Goal: Information Seeking & Learning: Learn about a topic

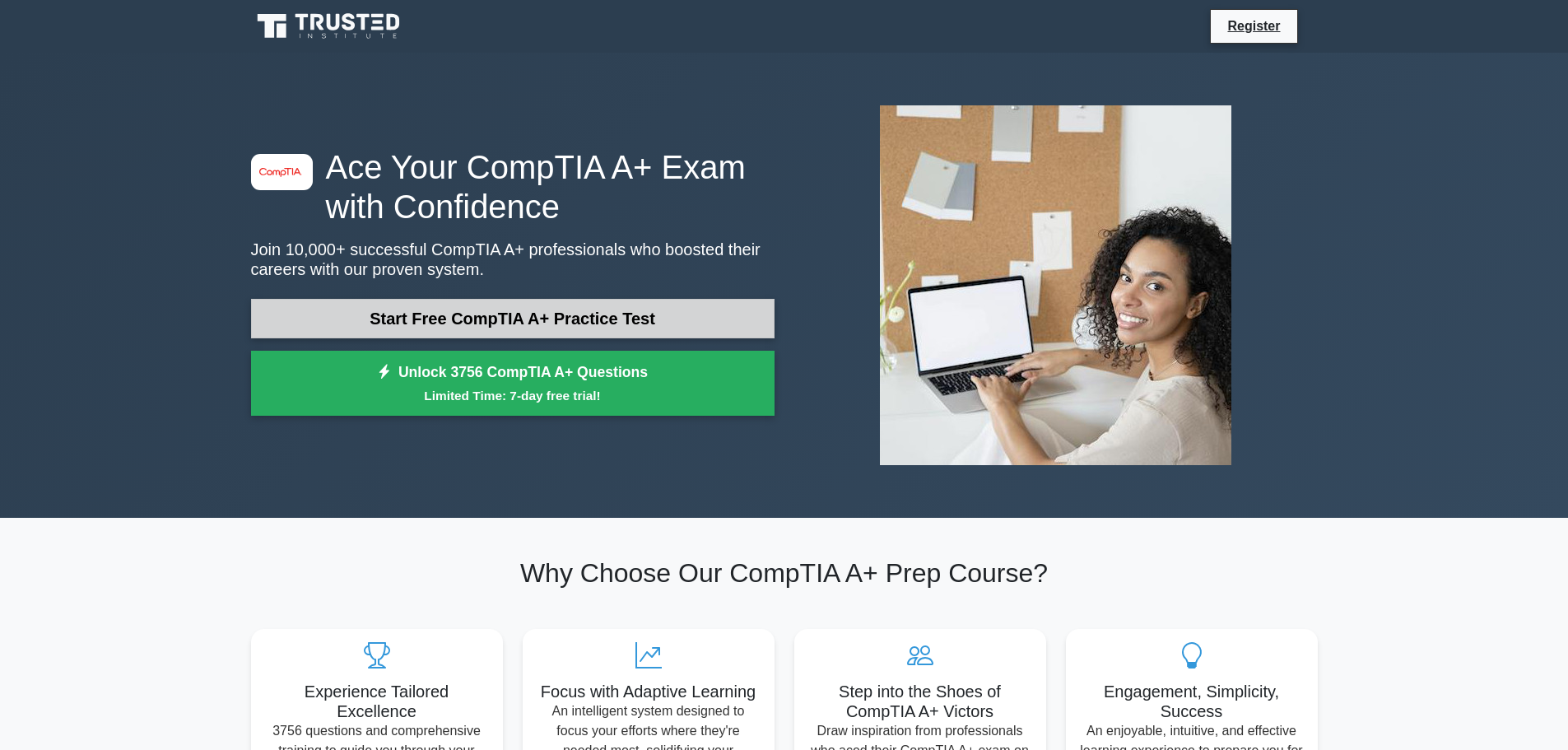
drag, startPoint x: 0, startPoint y: 0, endPoint x: 488, endPoint y: 324, distance: 585.8
click at [488, 324] on link "Start Free CompTIA A+ Practice Test" at bounding box center [513, 319] width 523 height 39
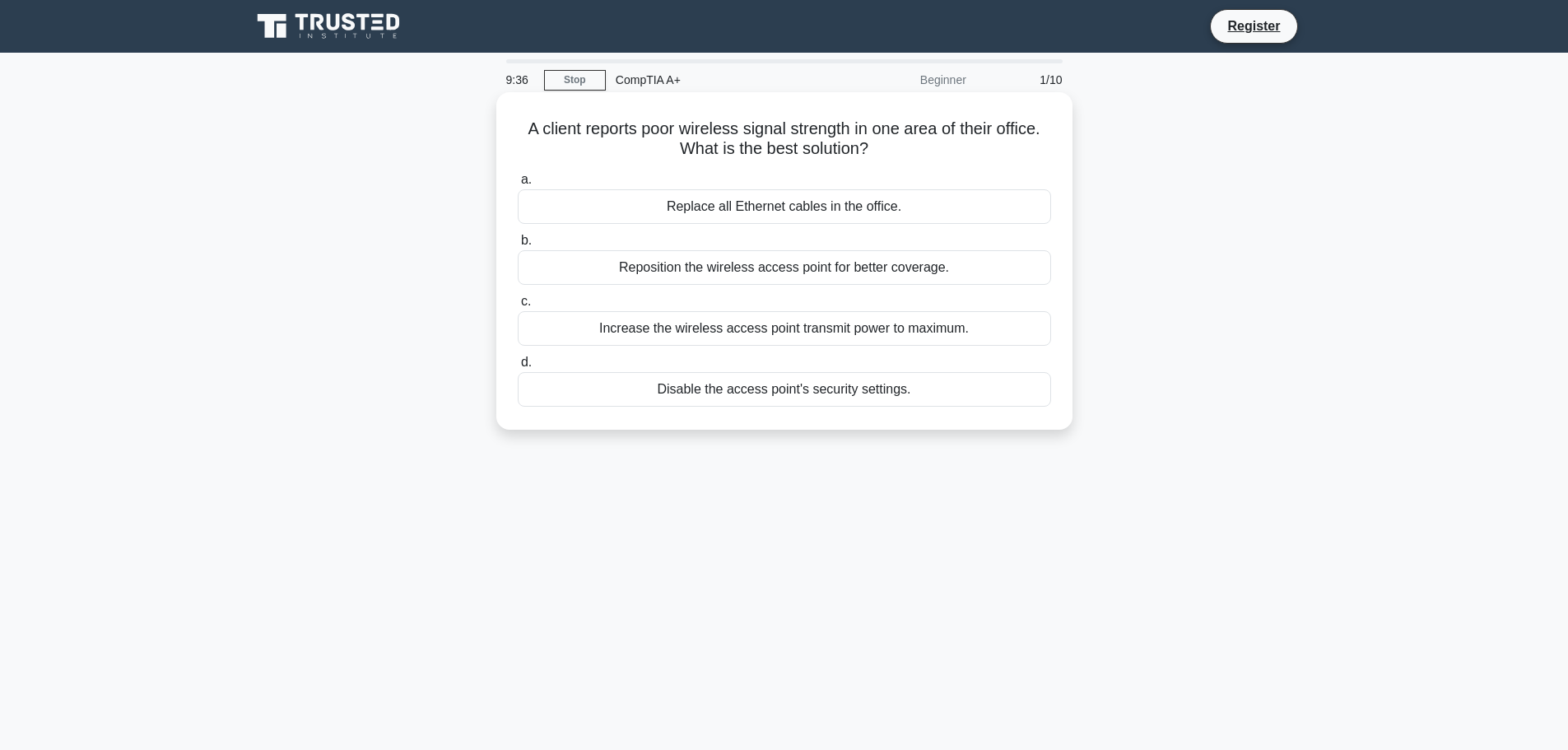
click at [760, 271] on div "Reposition the wireless access point for better coverage." at bounding box center [784, 267] width 533 height 35
click at [518, 246] on input "b. Reposition the wireless access point for better coverage." at bounding box center [518, 241] width 0 height 11
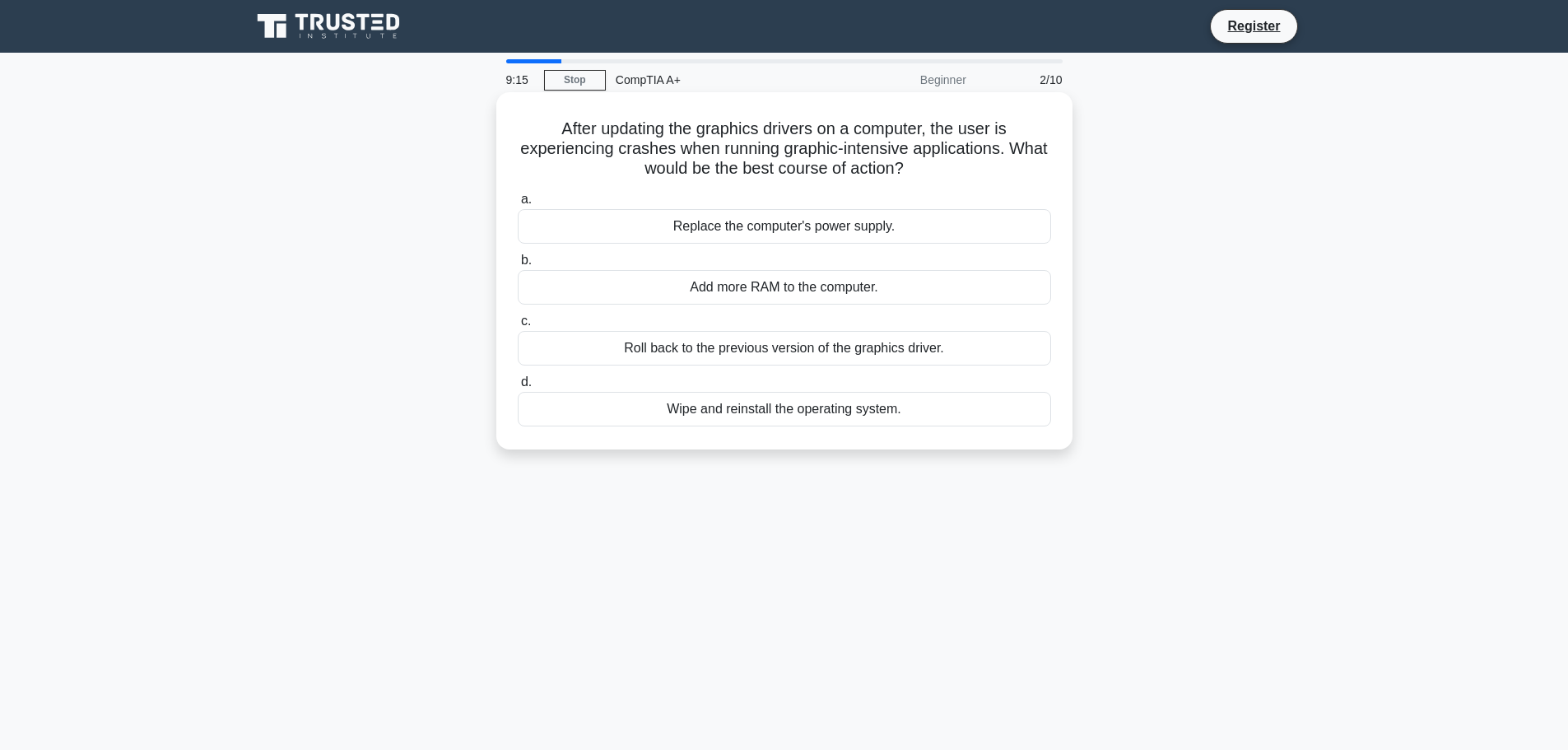
click at [715, 338] on div "Roll back to the previous version of the graphics driver." at bounding box center [784, 348] width 533 height 35
click at [518, 327] on input "c. Roll back to the previous version of the graphics driver." at bounding box center [518, 321] width 0 height 11
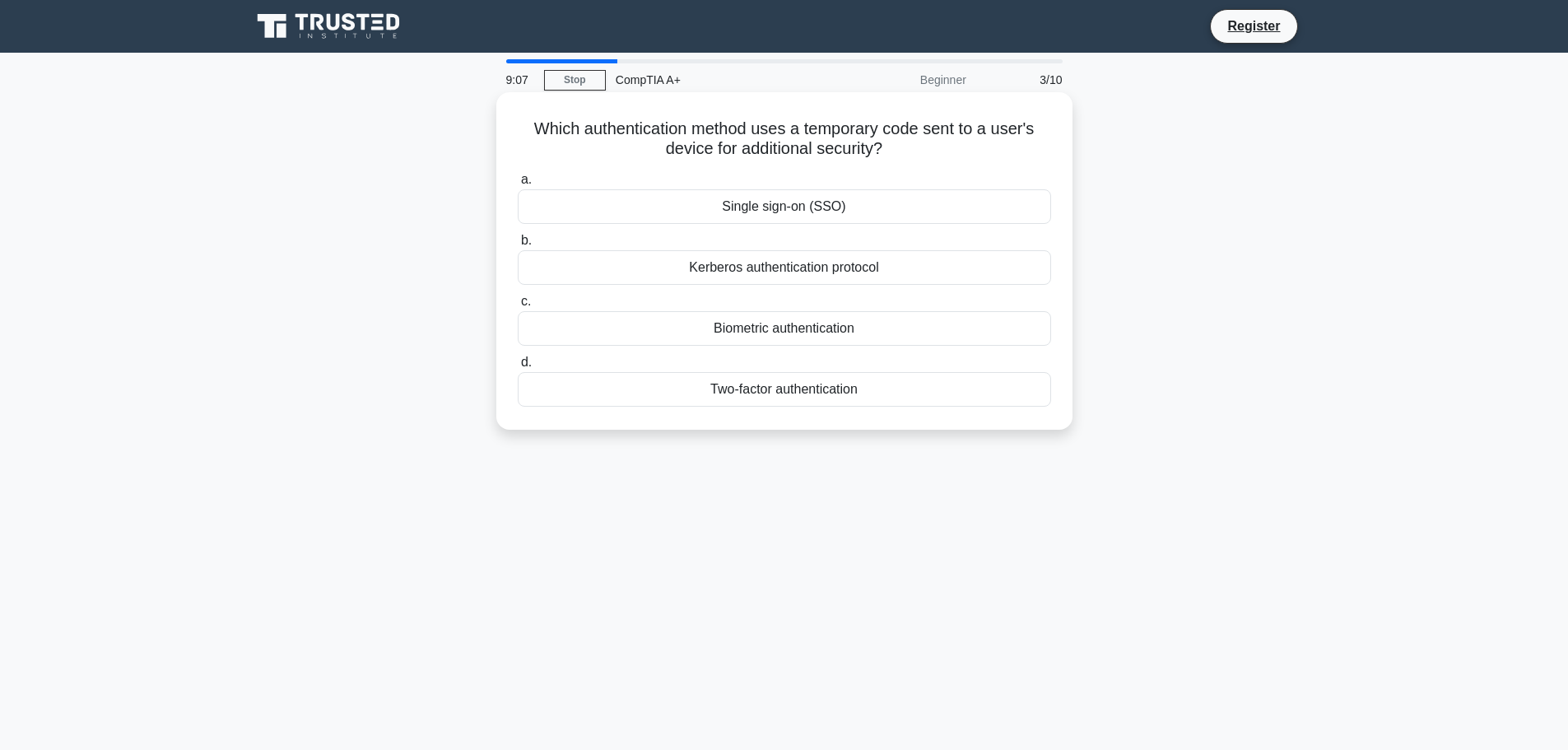
click at [792, 393] on div "Two-factor authentication" at bounding box center [784, 389] width 533 height 35
click at [518, 368] on input "d. Two-factor authentication" at bounding box center [518, 362] width 0 height 11
click at [778, 394] on div "Hyper-Threading Technology" at bounding box center [784, 389] width 533 height 35
click at [518, 368] on input "d. Hyper-Threading Technology" at bounding box center [518, 362] width 0 height 11
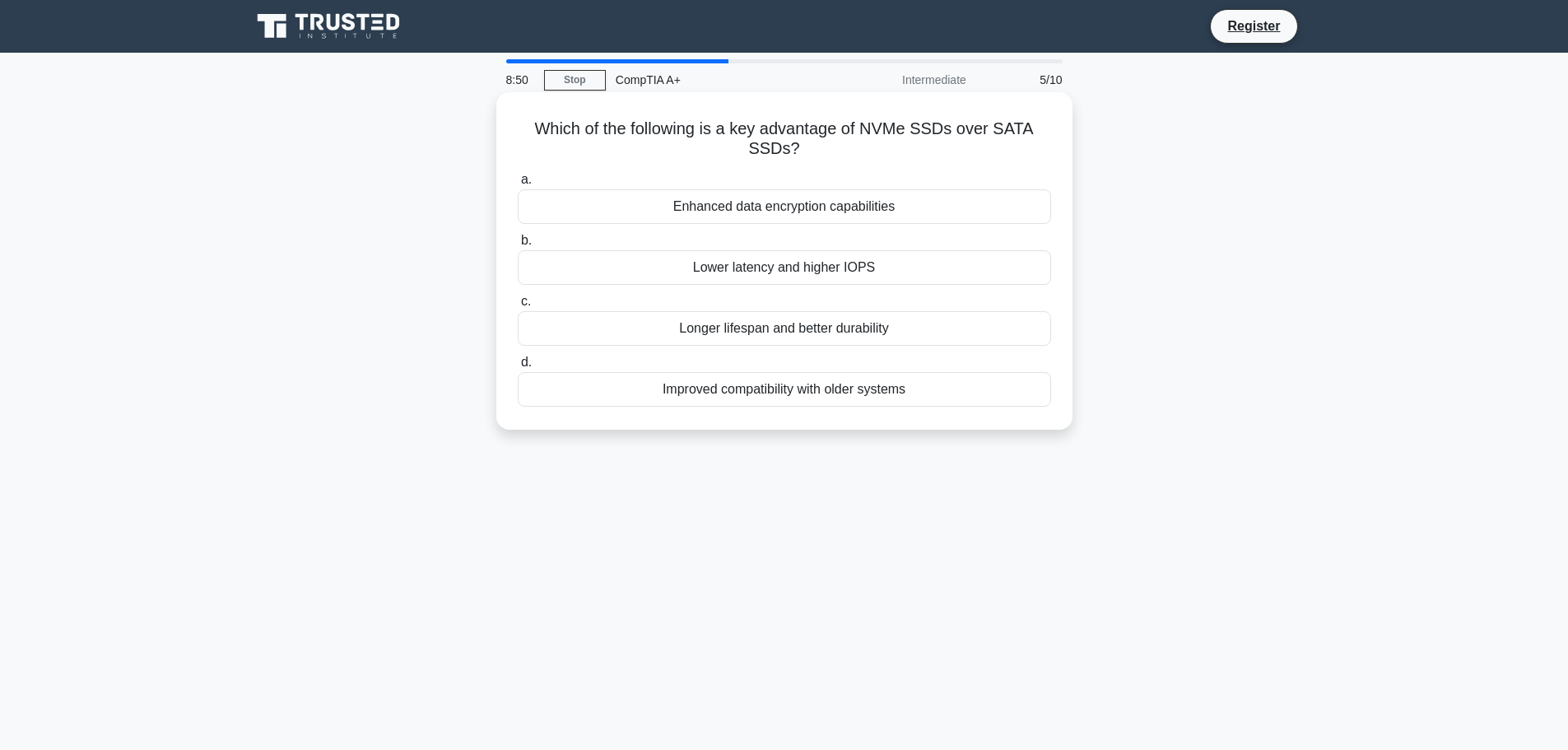
click at [762, 273] on div "Lower latency and higher IOPS" at bounding box center [784, 267] width 533 height 35
click at [518, 246] on input "b. Lower latency and higher IOPS" at bounding box center [518, 241] width 0 height 11
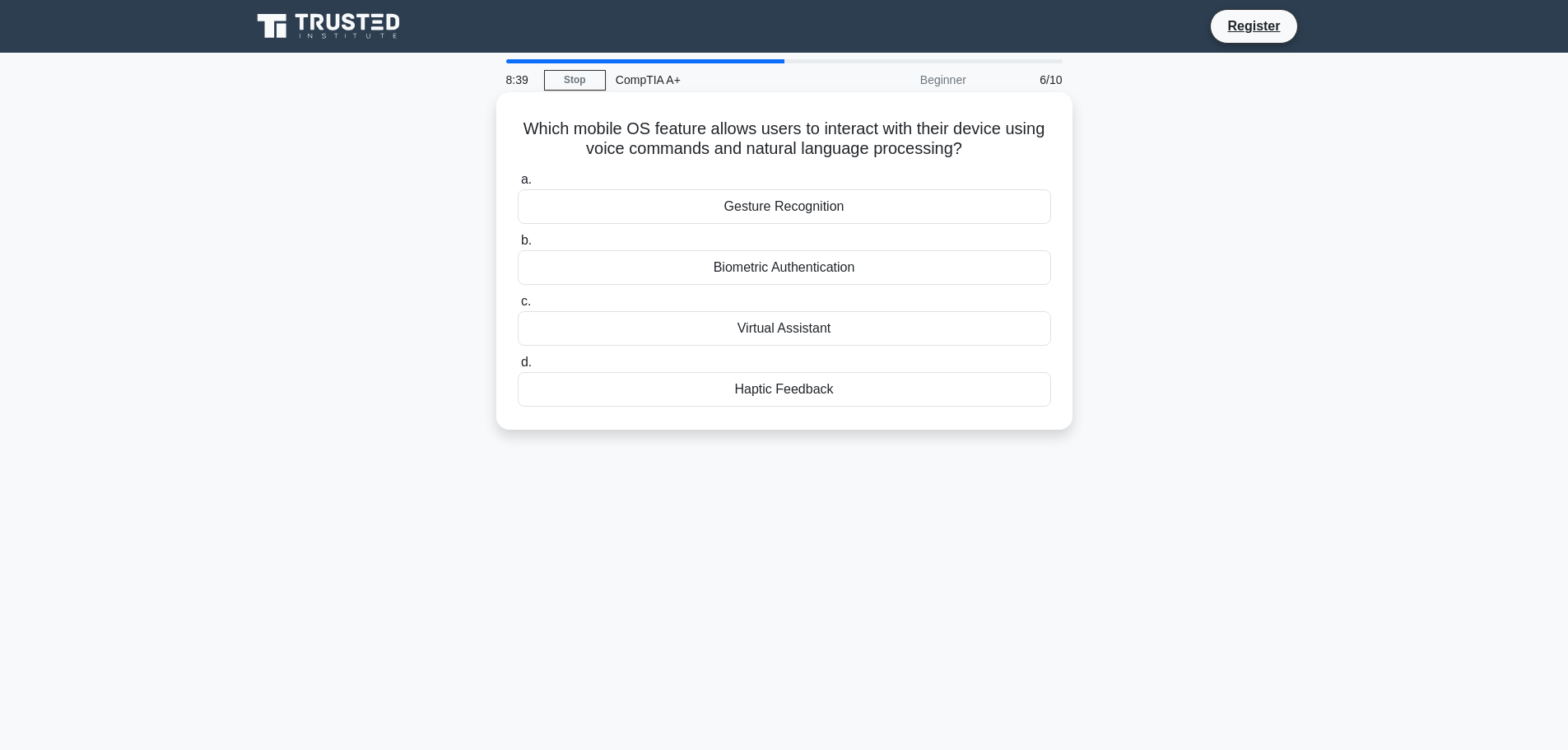
click at [797, 392] on div "Haptic Feedback" at bounding box center [784, 389] width 533 height 35
click at [518, 368] on input "d. Haptic Feedback" at bounding box center [518, 362] width 0 height 11
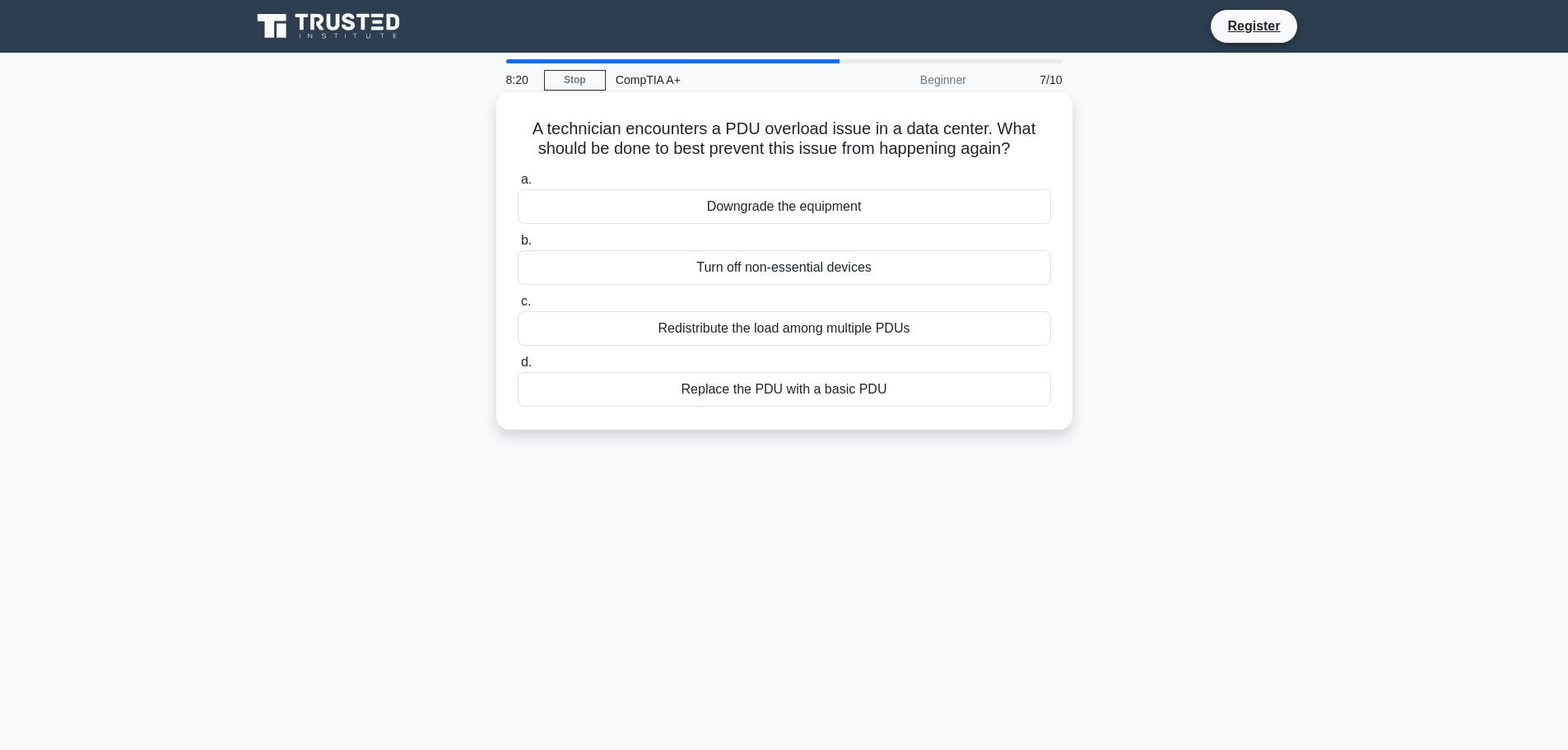
click at [798, 332] on div "Redistribute the load among multiple PDUs" at bounding box center [784, 328] width 533 height 35
click at [518, 307] on input "c. Redistribute the load among multiple PDUs" at bounding box center [518, 302] width 0 height 11
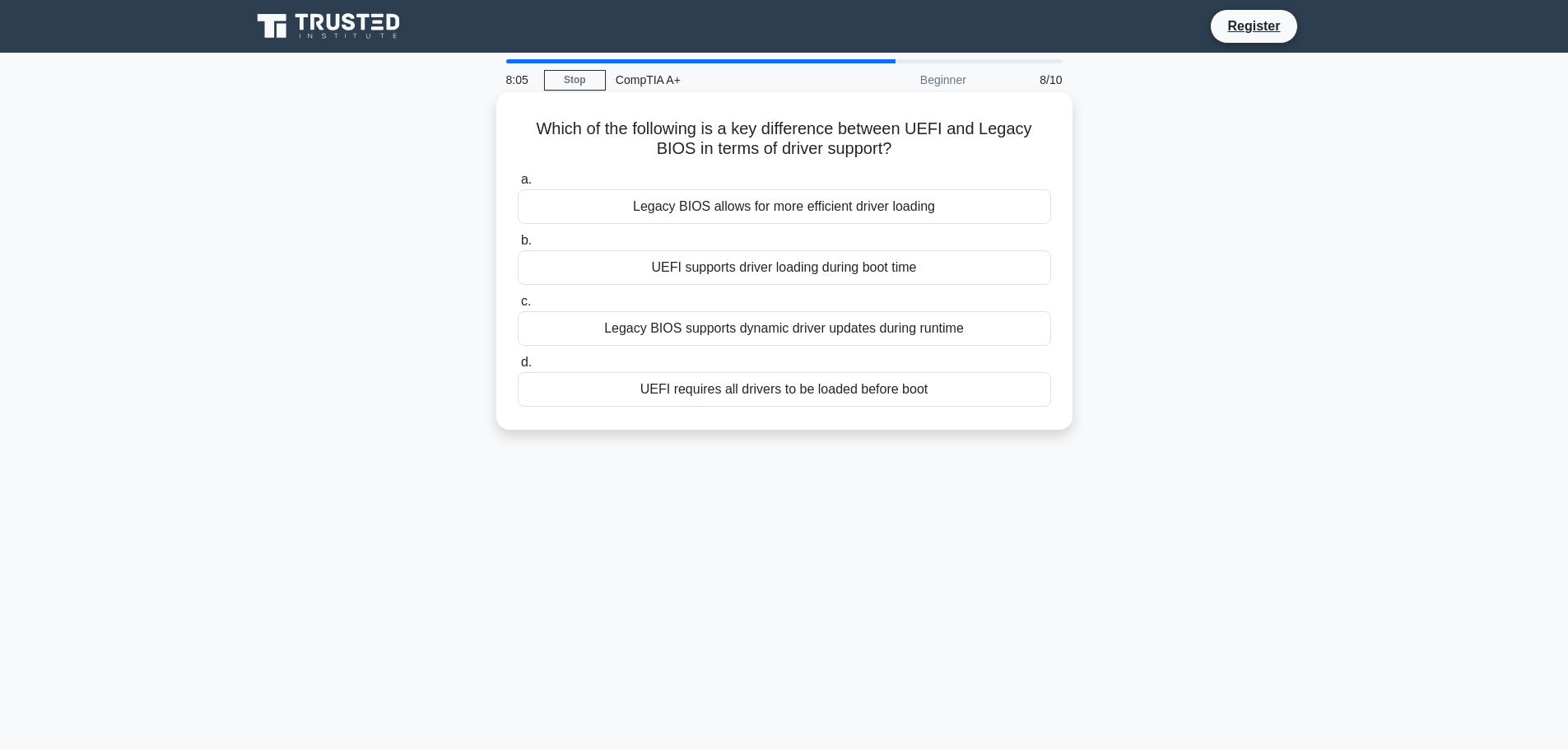
click at [742, 397] on div "UEFI requires all drivers to be loaded before boot" at bounding box center [784, 389] width 533 height 35
click at [518, 368] on input "d. UEFI requires all drivers to be loaded before boot" at bounding box center [518, 362] width 0 height 11
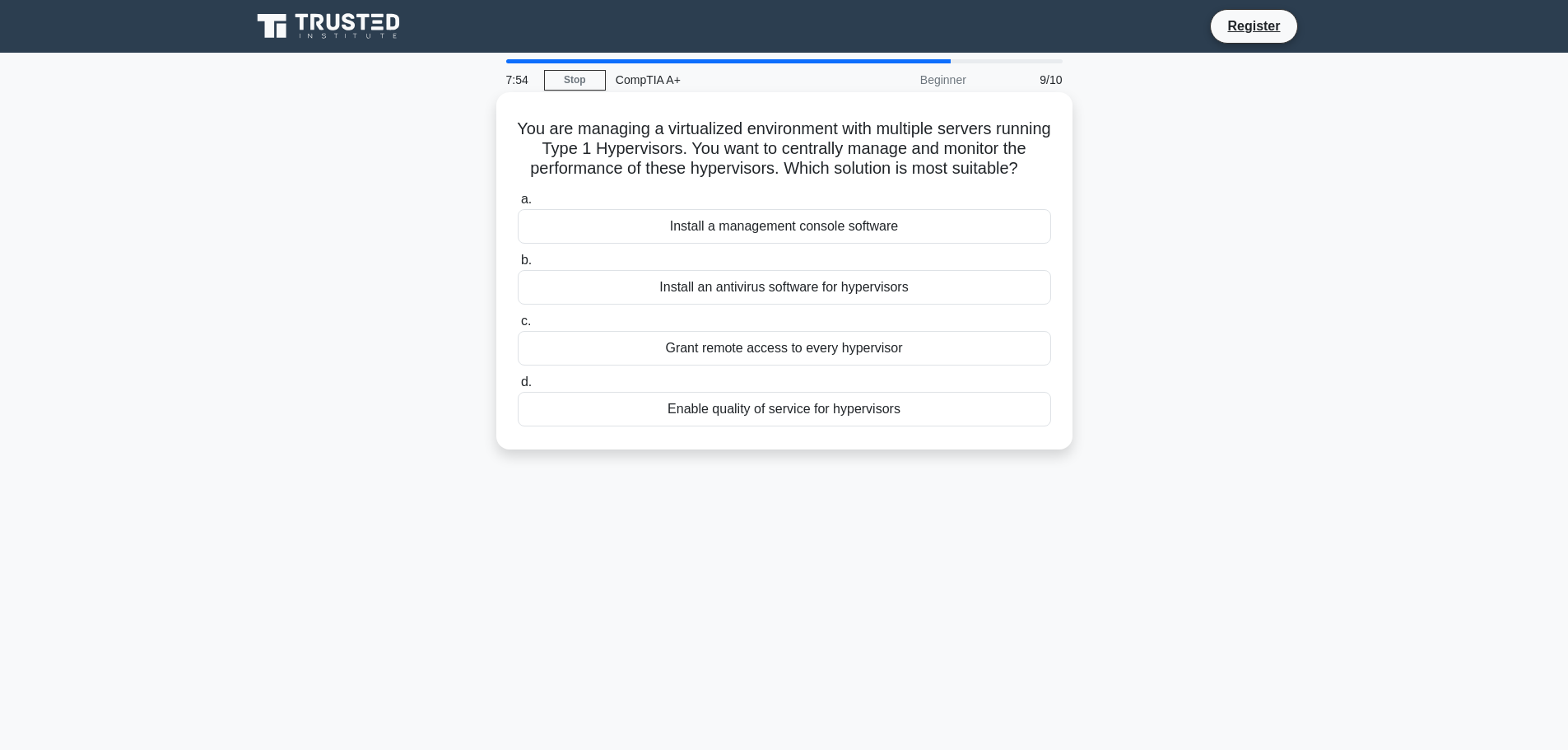
click at [898, 236] on div "Install a management console software" at bounding box center [784, 226] width 533 height 35
click at [518, 205] on input "a. Install a management console software" at bounding box center [518, 200] width 0 height 11
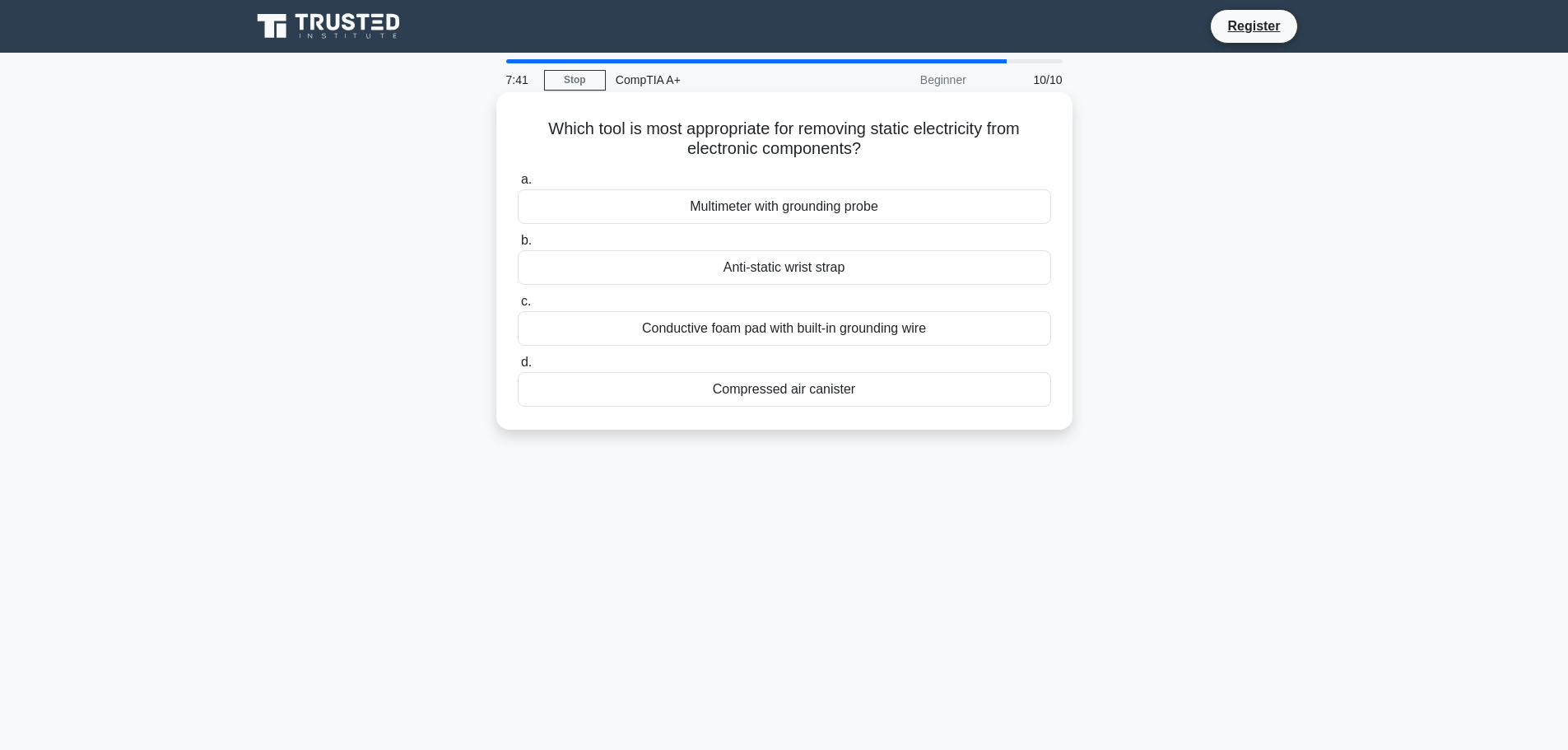
click at [821, 330] on div "Conductive foam pad with built-in grounding wire" at bounding box center [784, 328] width 533 height 35
click at [518, 307] on input "c. Conductive foam pad with built-in grounding wire" at bounding box center [518, 302] width 0 height 11
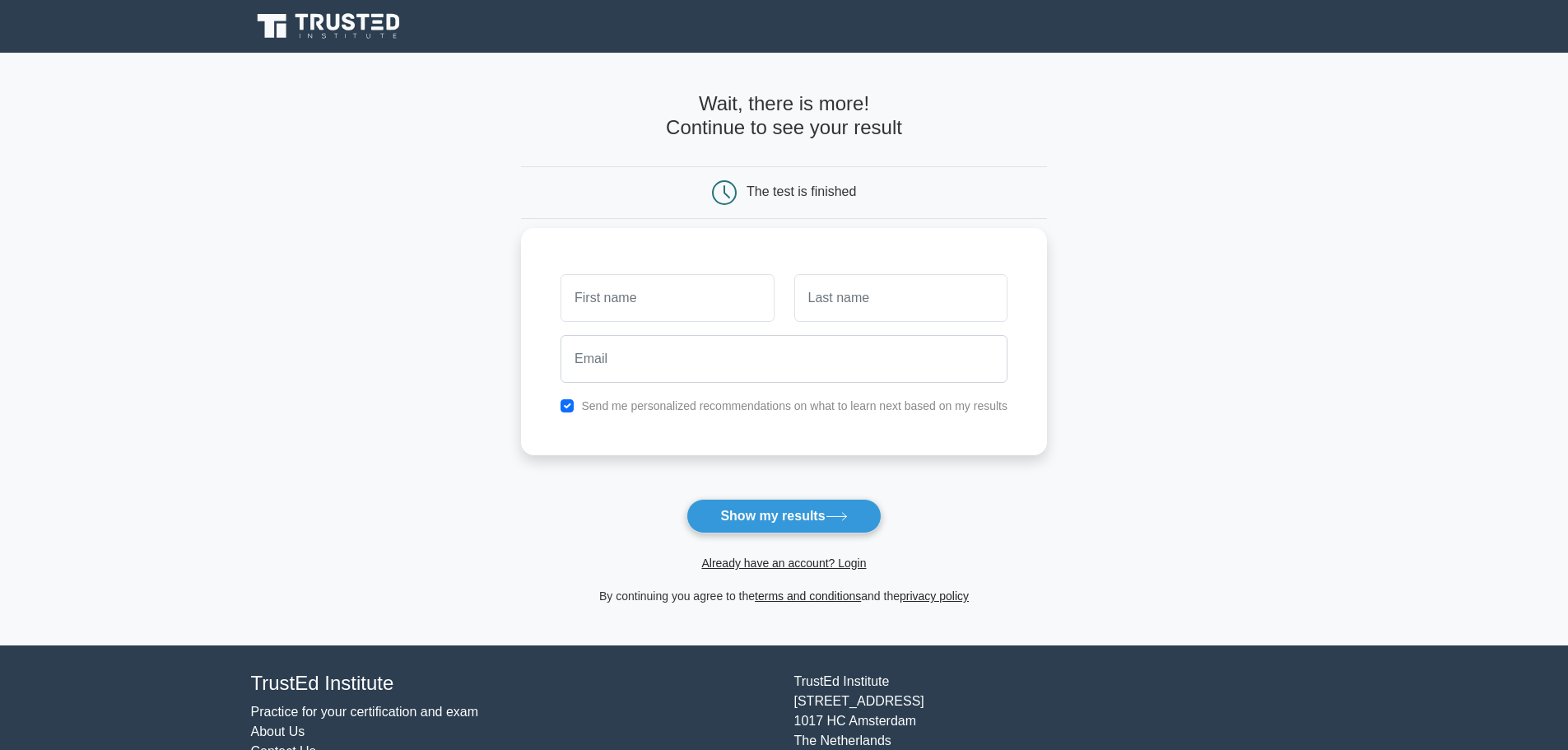
click at [624, 410] on label "Send me personalized recommendations on what to learn next based on my results" at bounding box center [795, 405] width 427 height 13
click at [568, 415] on div "Send me personalized recommendations on what to learn next based on my results" at bounding box center [784, 405] width 467 height 20
click at [572, 405] on input "checkbox" at bounding box center [567, 405] width 13 height 13
checkbox input "false"
click at [613, 312] on input "text" at bounding box center [667, 297] width 213 height 47
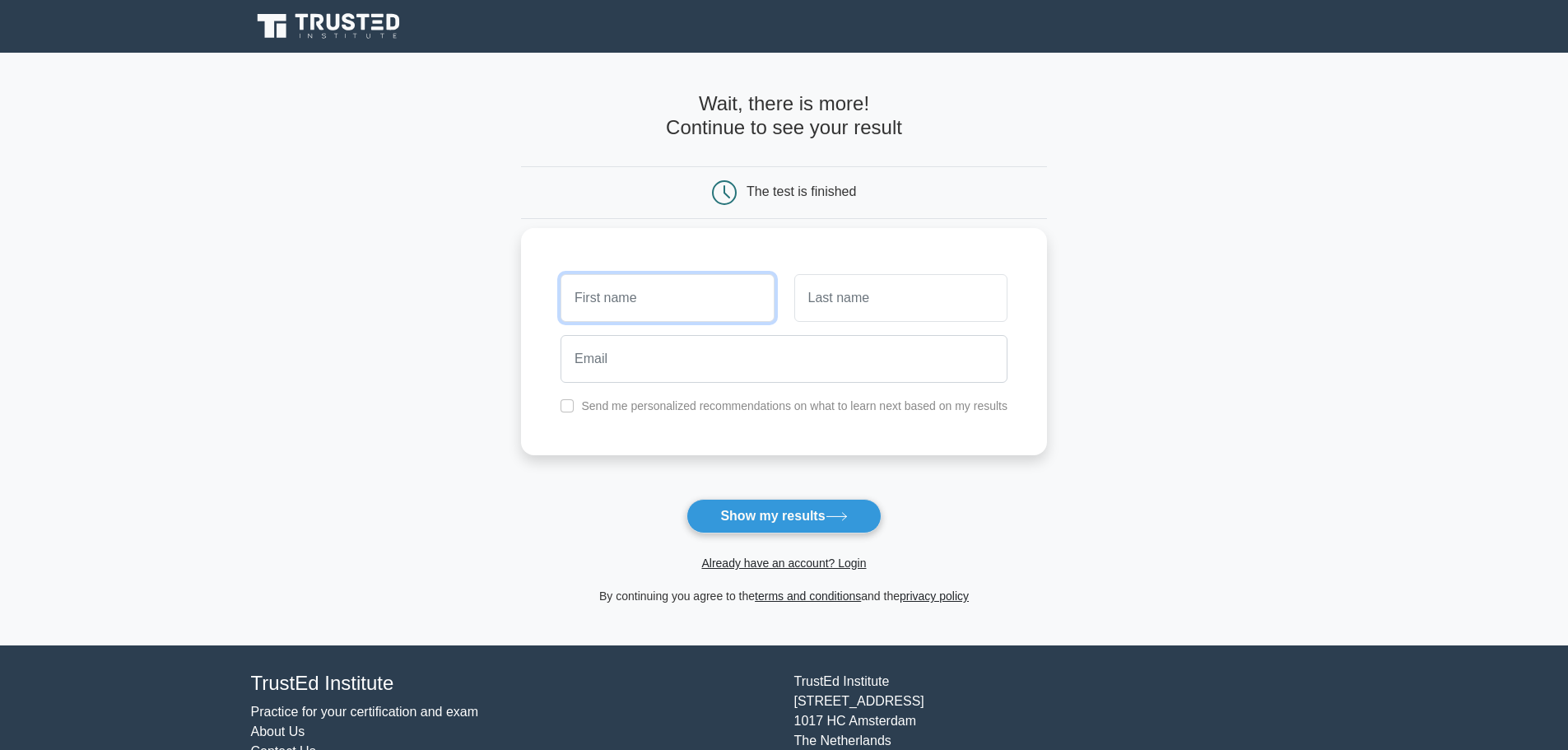
type input "Jacob"
click at [815, 302] on input "text" at bounding box center [901, 297] width 213 height 47
type input "Maxwell"
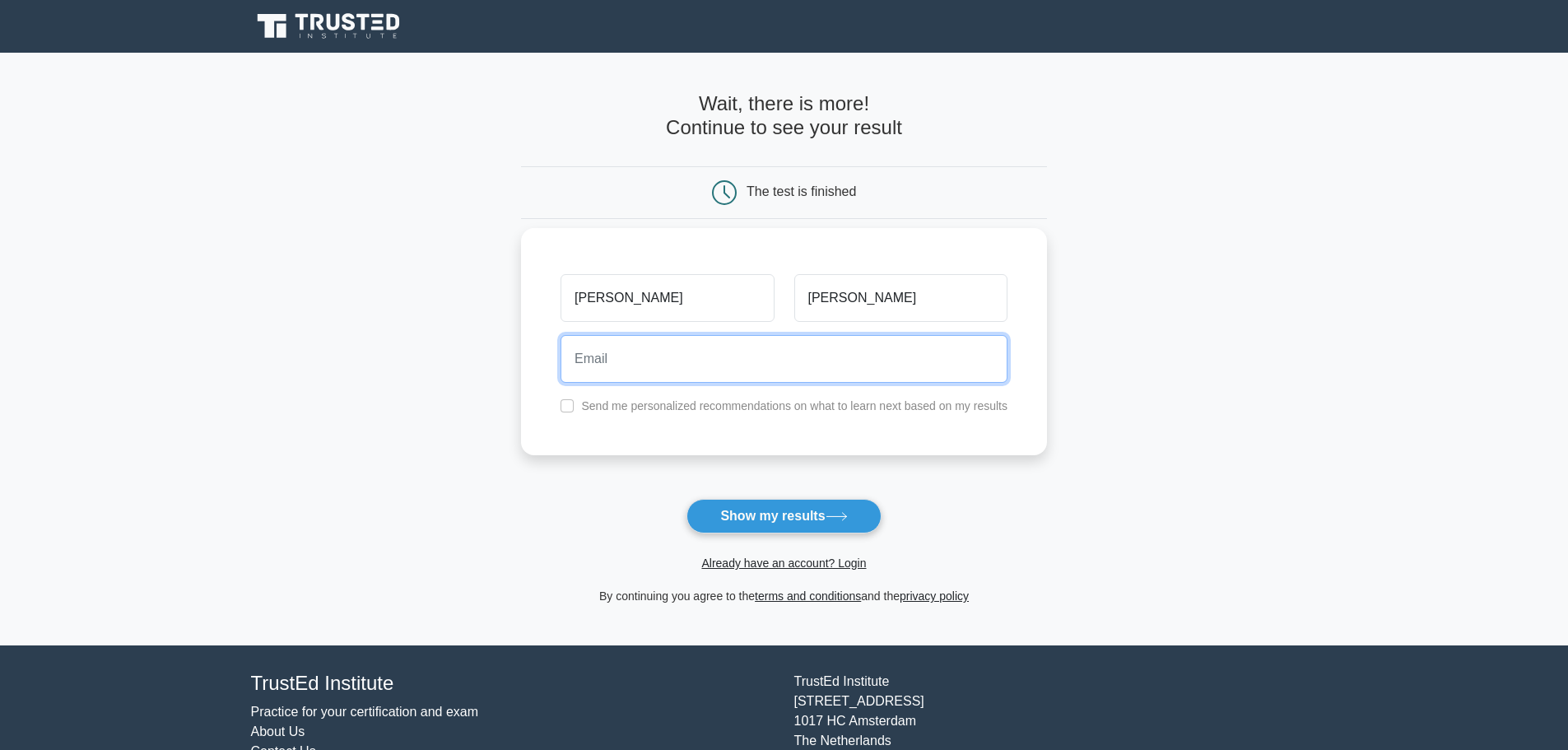
click at [836, 361] on input "email" at bounding box center [784, 358] width 447 height 47
type input "jakemaxwell97@gmail.com"
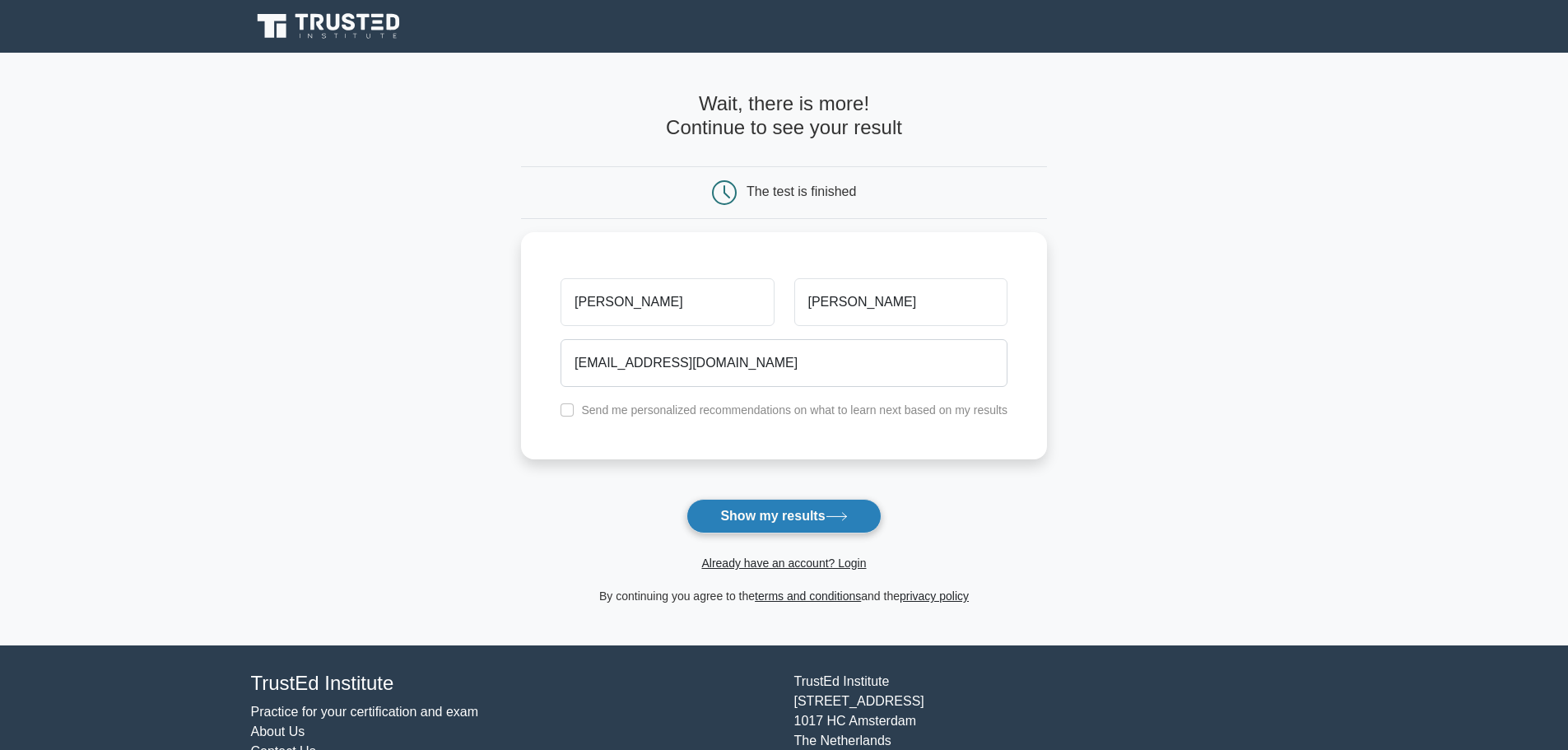
click at [751, 514] on button "Show my results" at bounding box center [784, 516] width 195 height 35
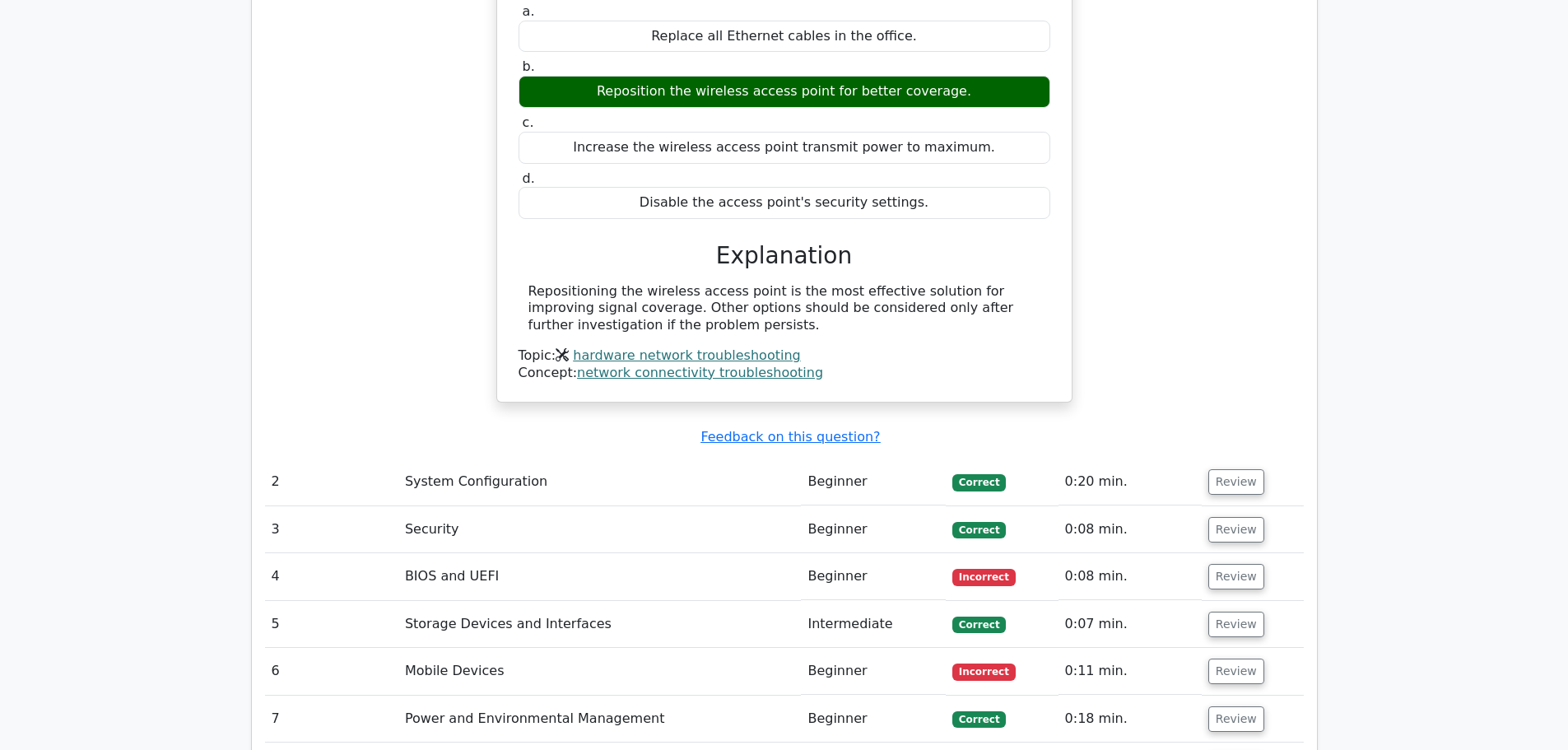
scroll to position [1729, 0]
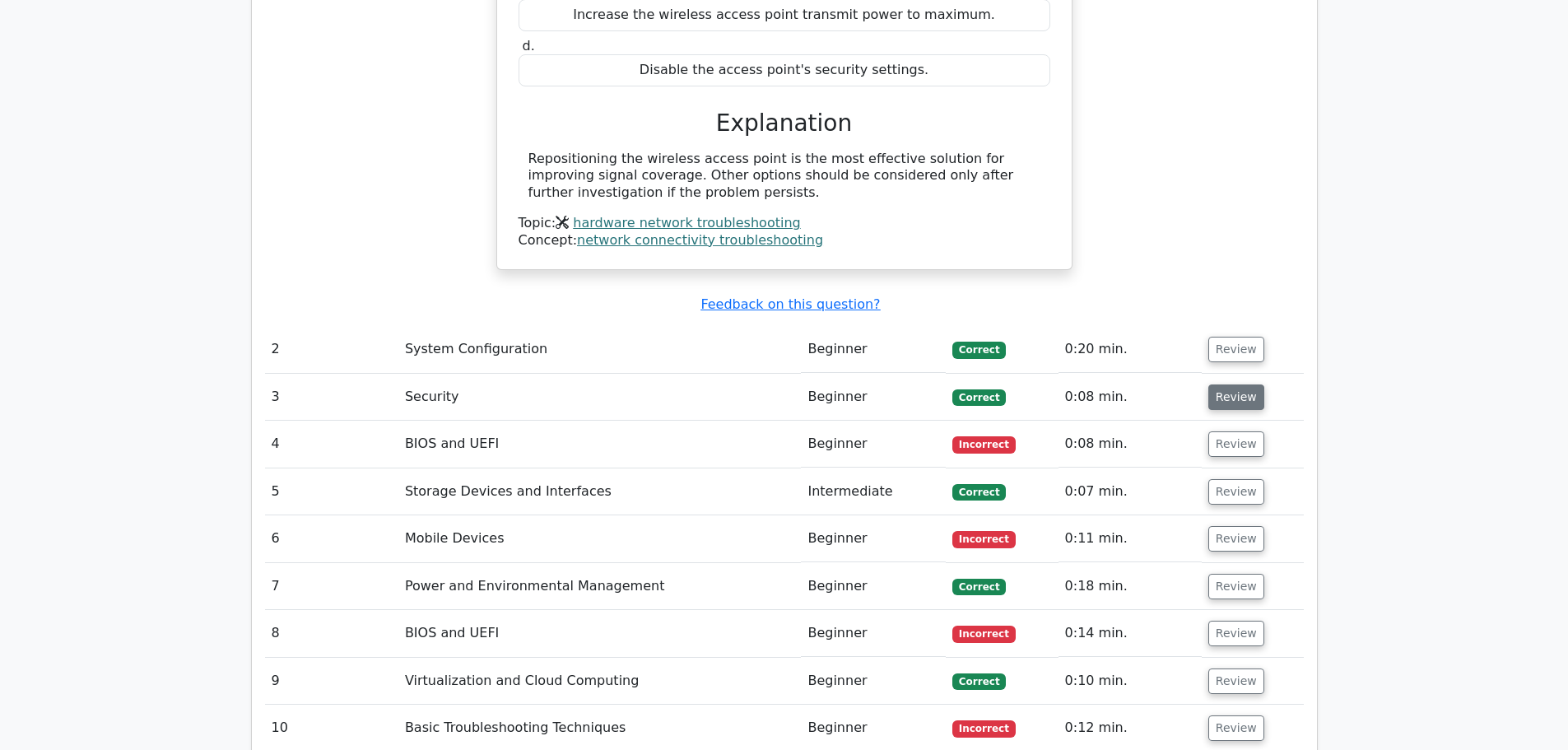
click at [1214, 385] on button "Review" at bounding box center [1236, 397] width 56 height 26
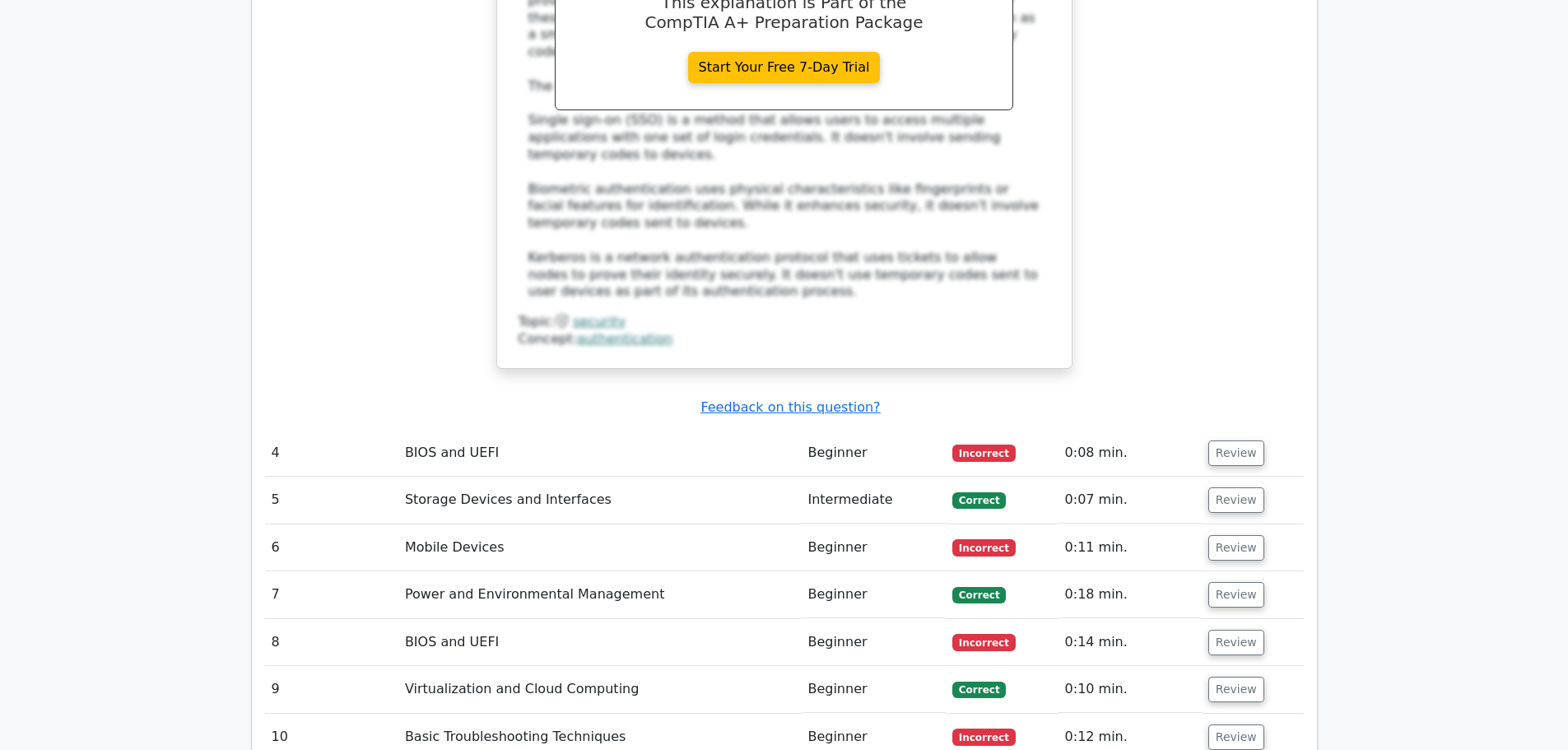
scroll to position [2716, 0]
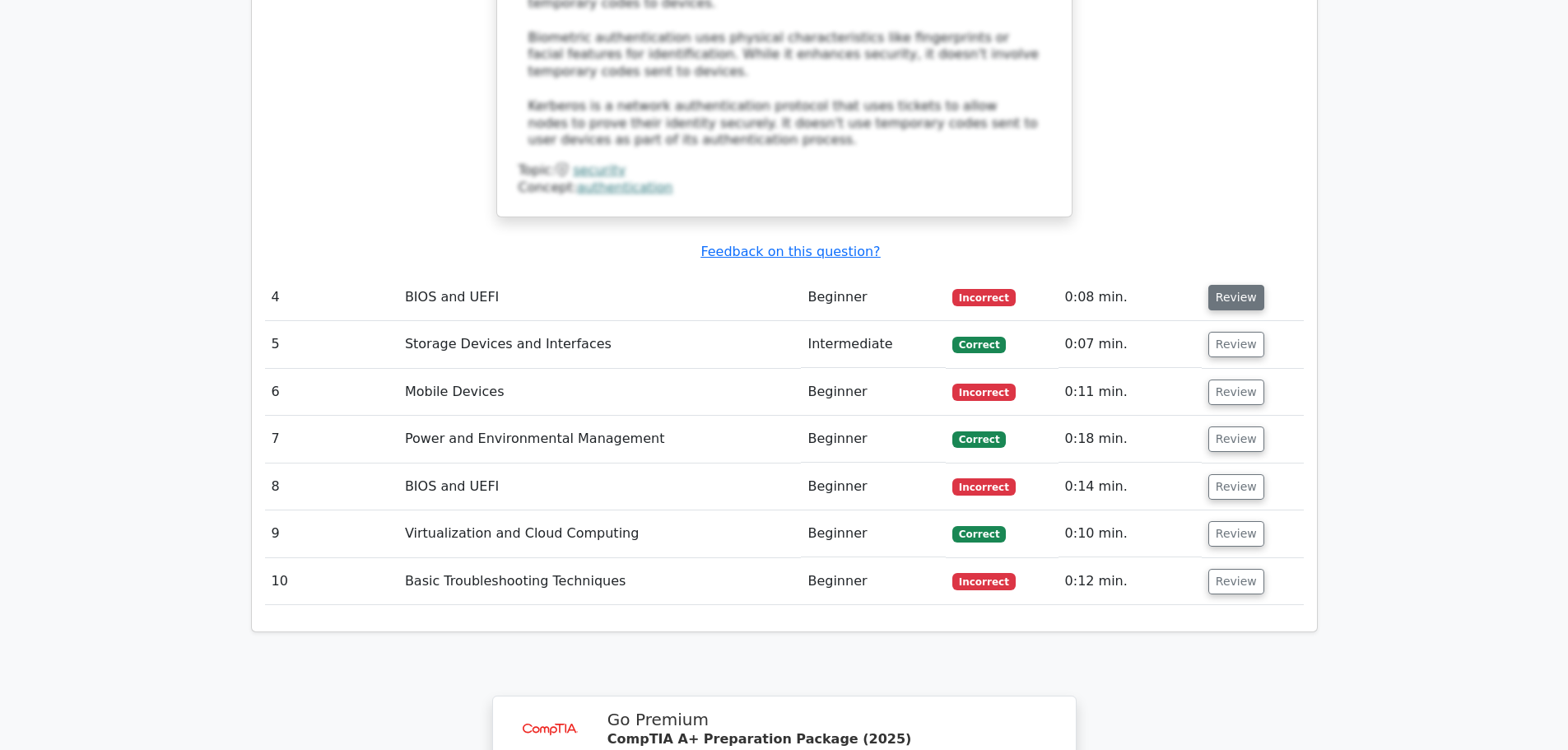
click at [1235, 285] on button "Review" at bounding box center [1236, 297] width 56 height 26
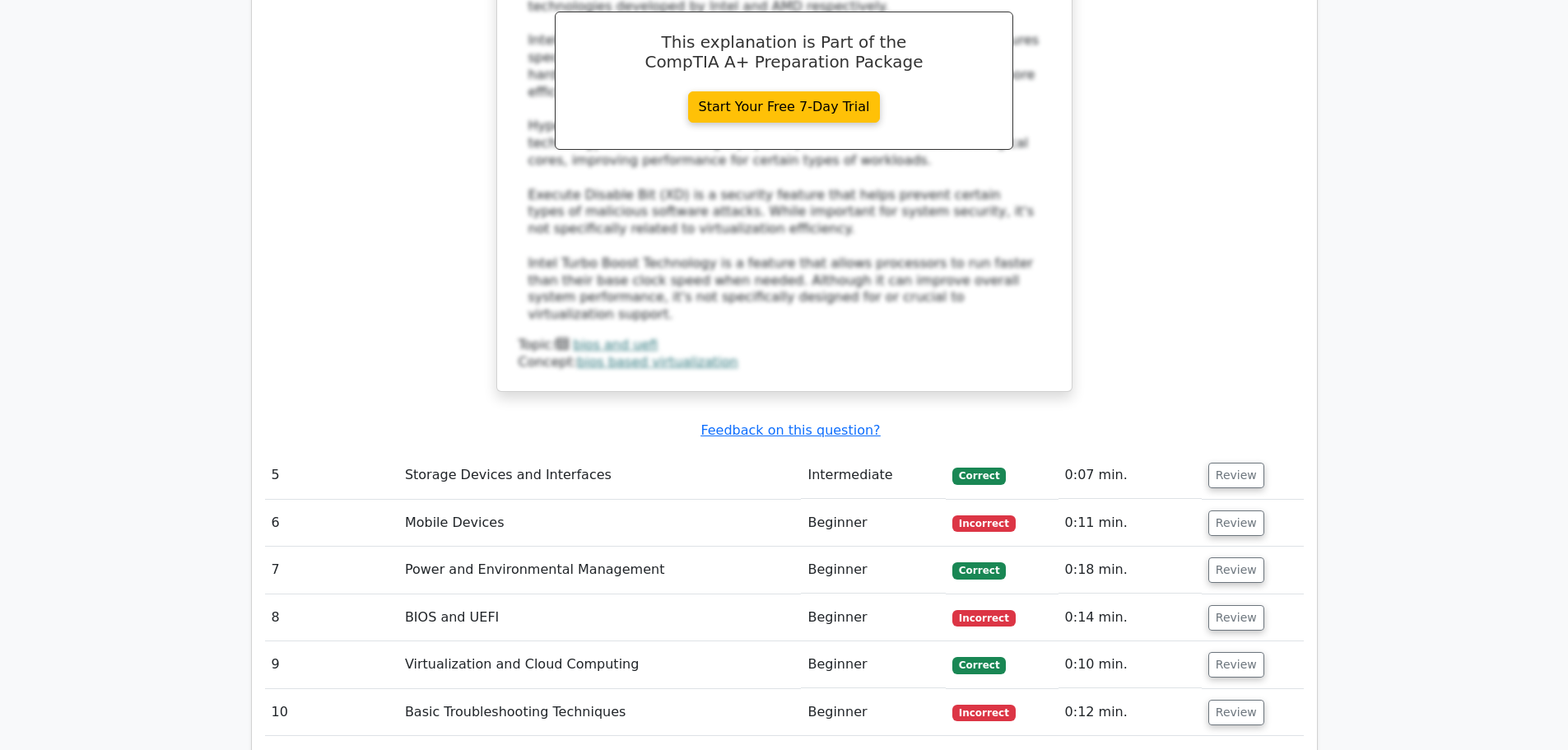
scroll to position [3457, 0]
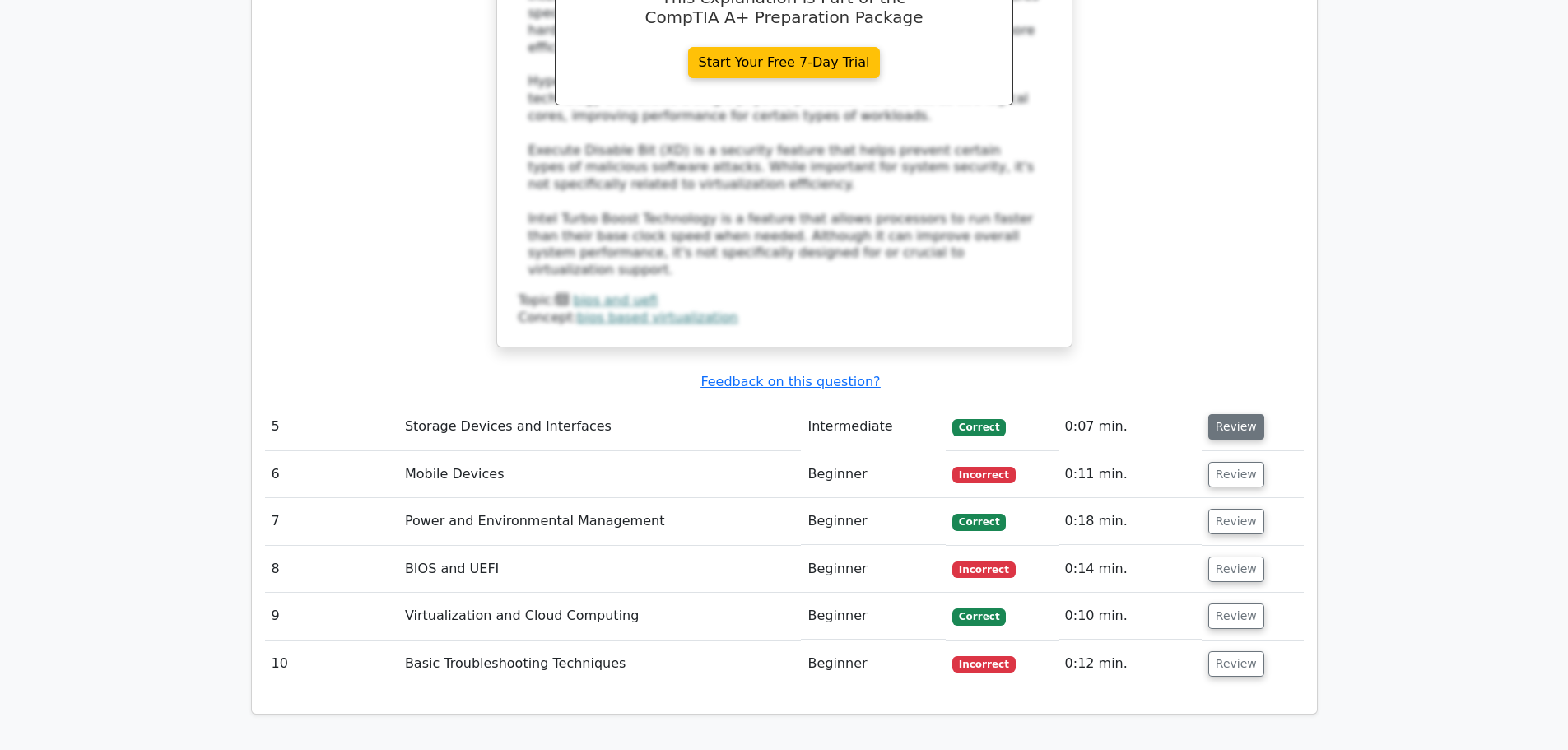
click at [1214, 414] on button "Review" at bounding box center [1236, 427] width 56 height 26
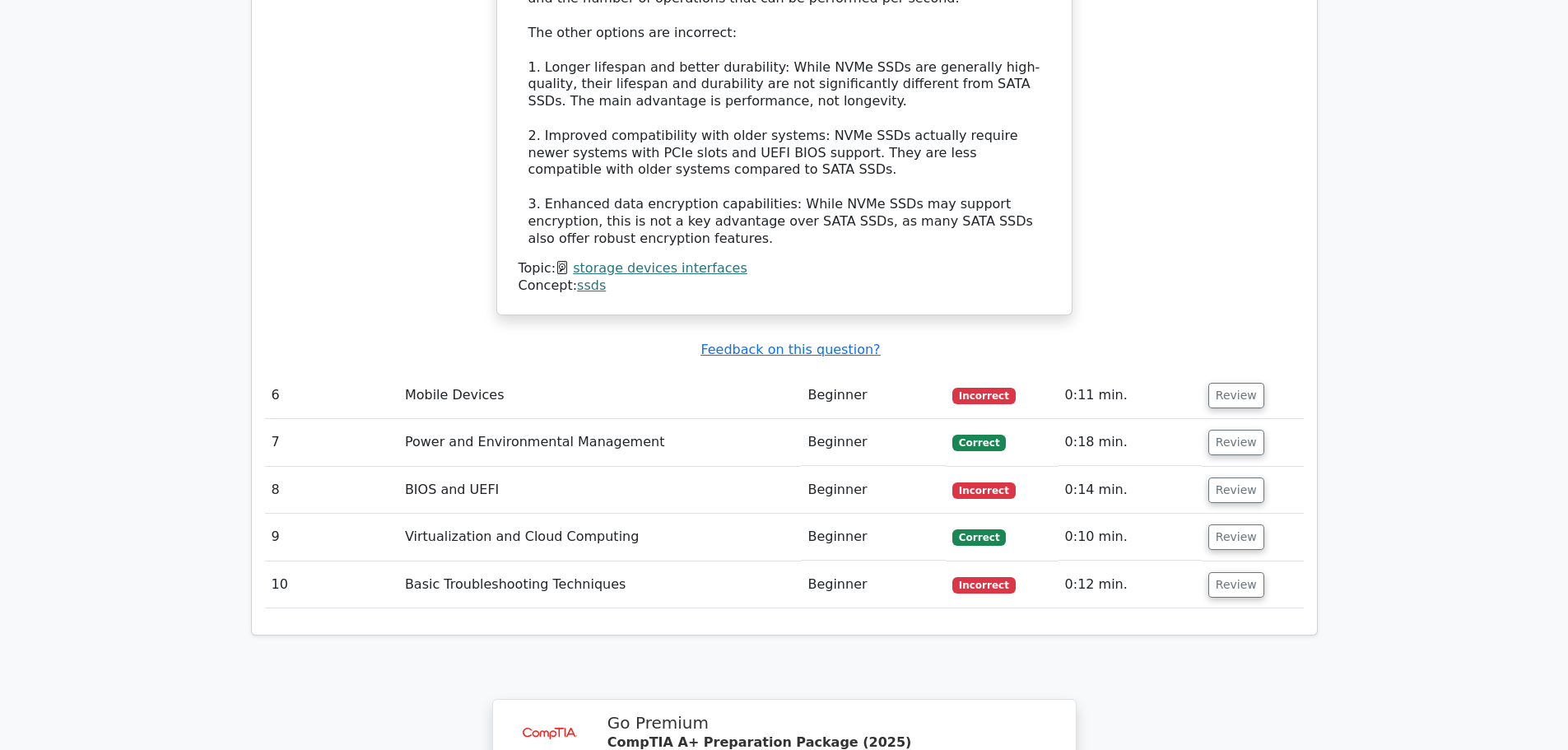
scroll to position [4445, 0]
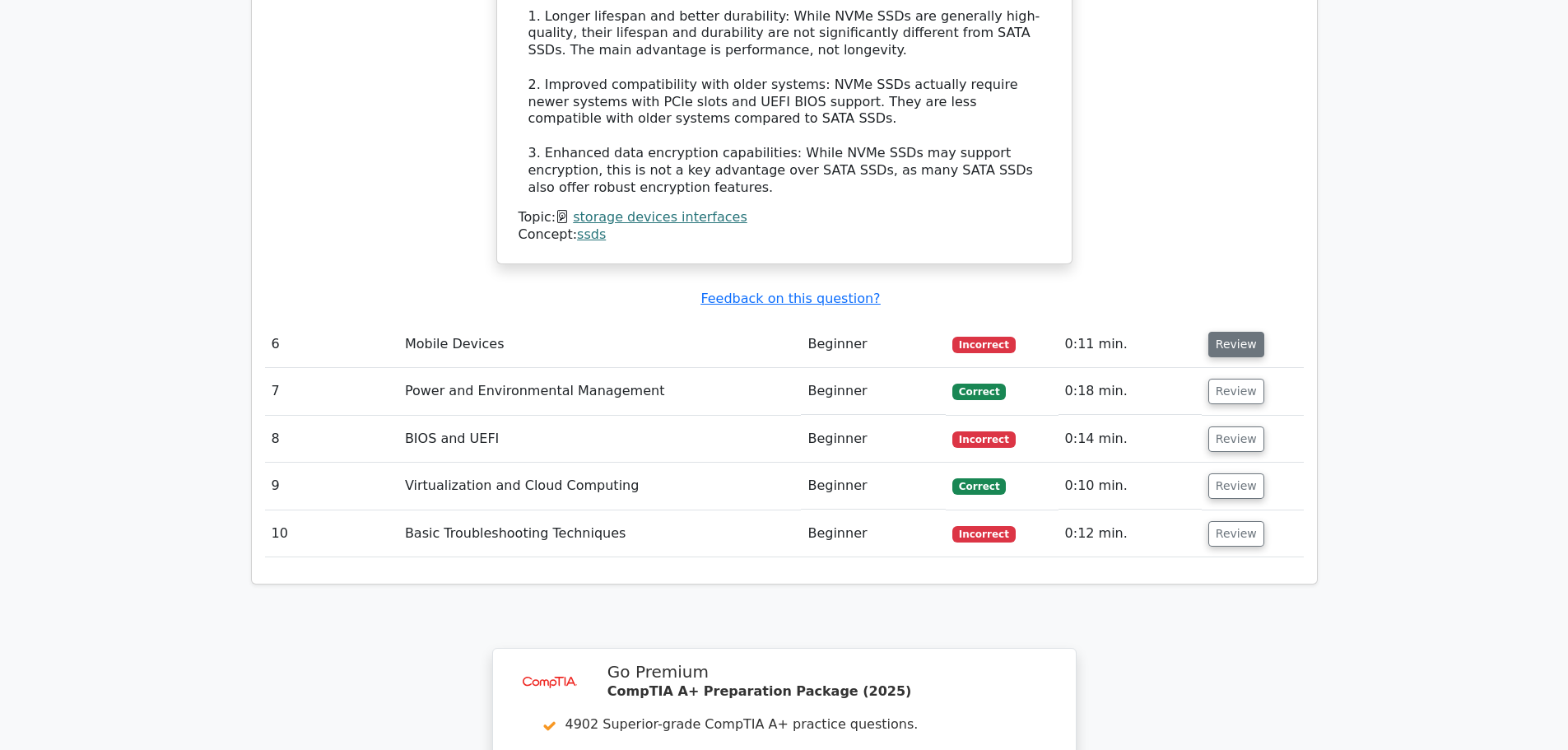
click at [1244, 332] on button "Review" at bounding box center [1236, 345] width 56 height 26
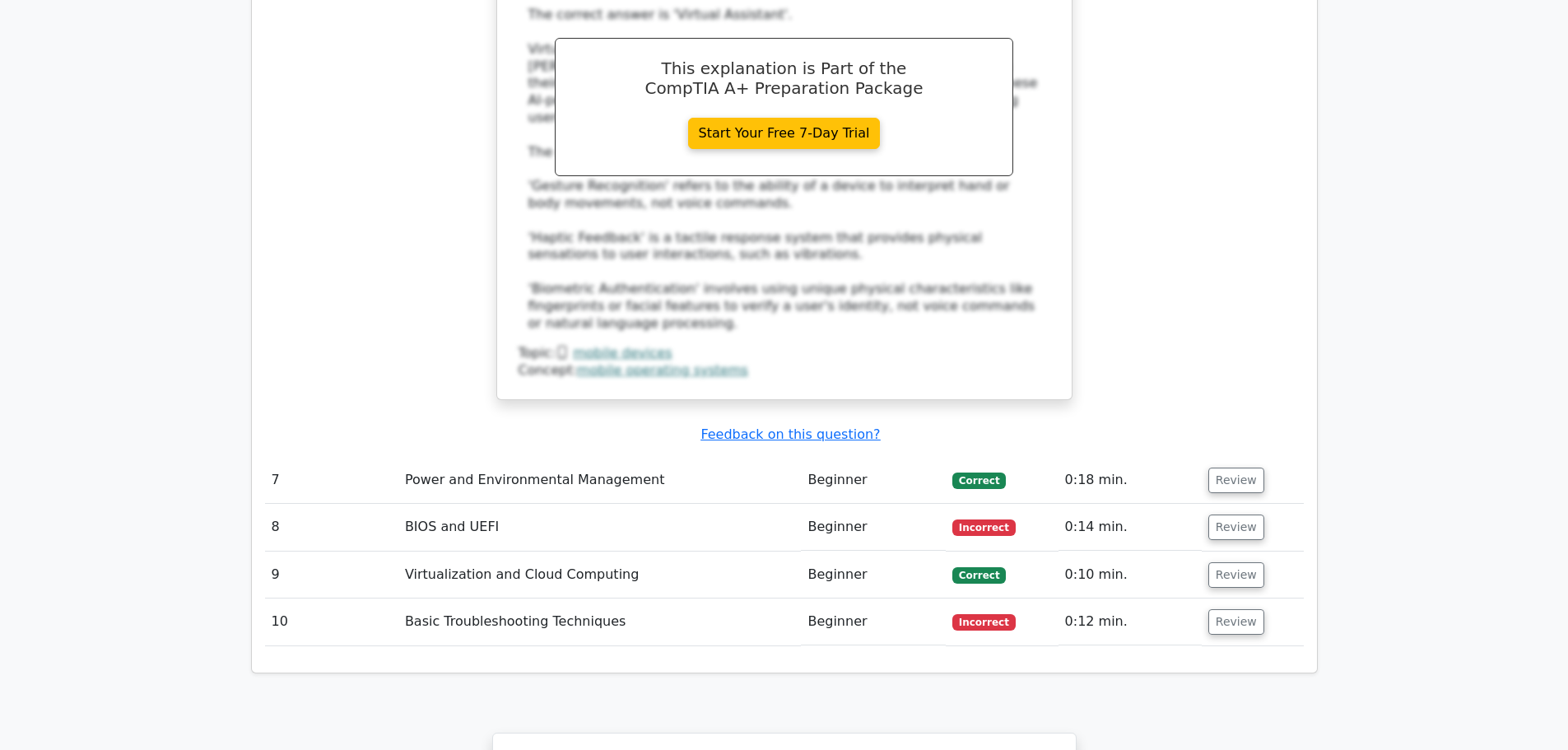
scroll to position [5351, 0]
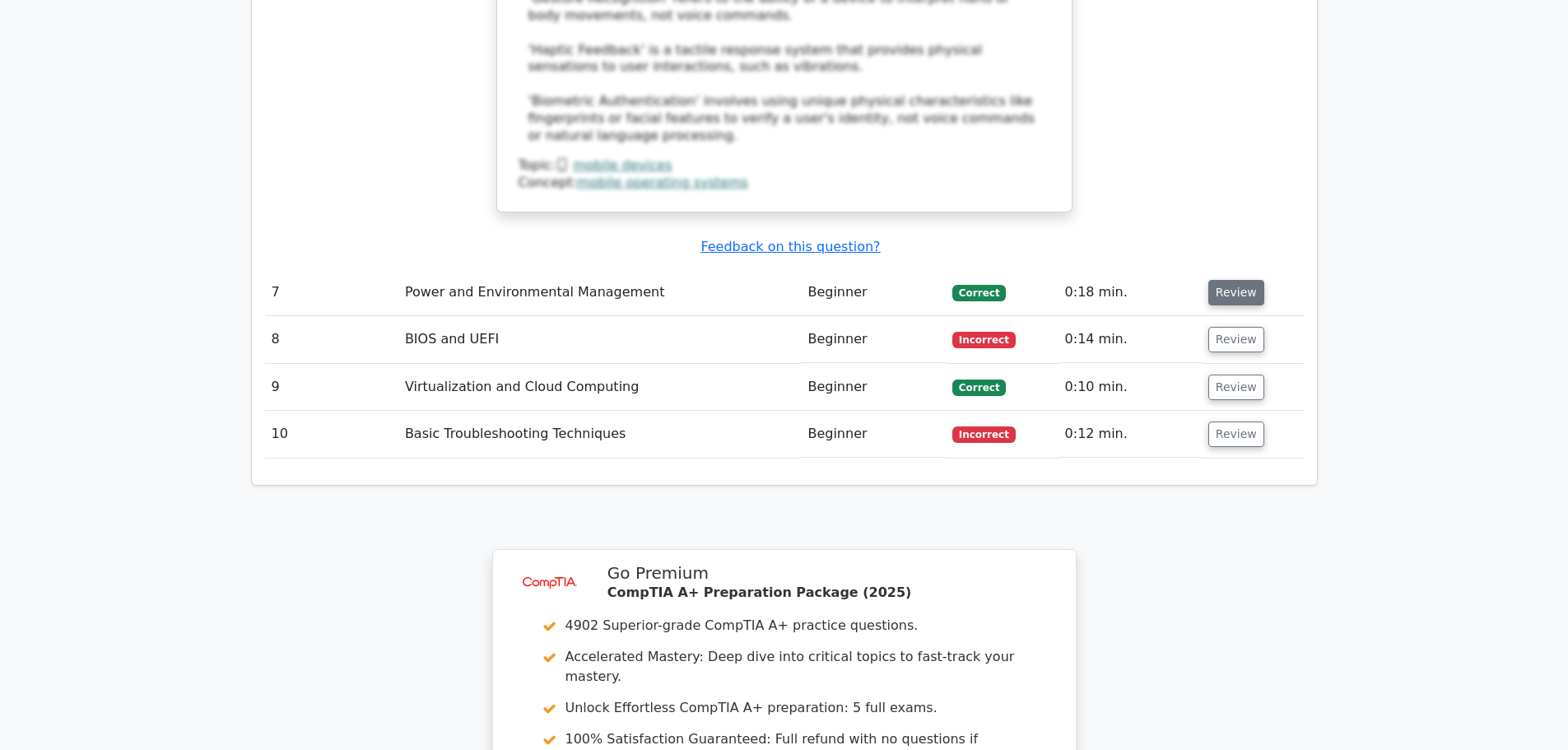
click at [1221, 279] on button "Review" at bounding box center [1236, 292] width 56 height 26
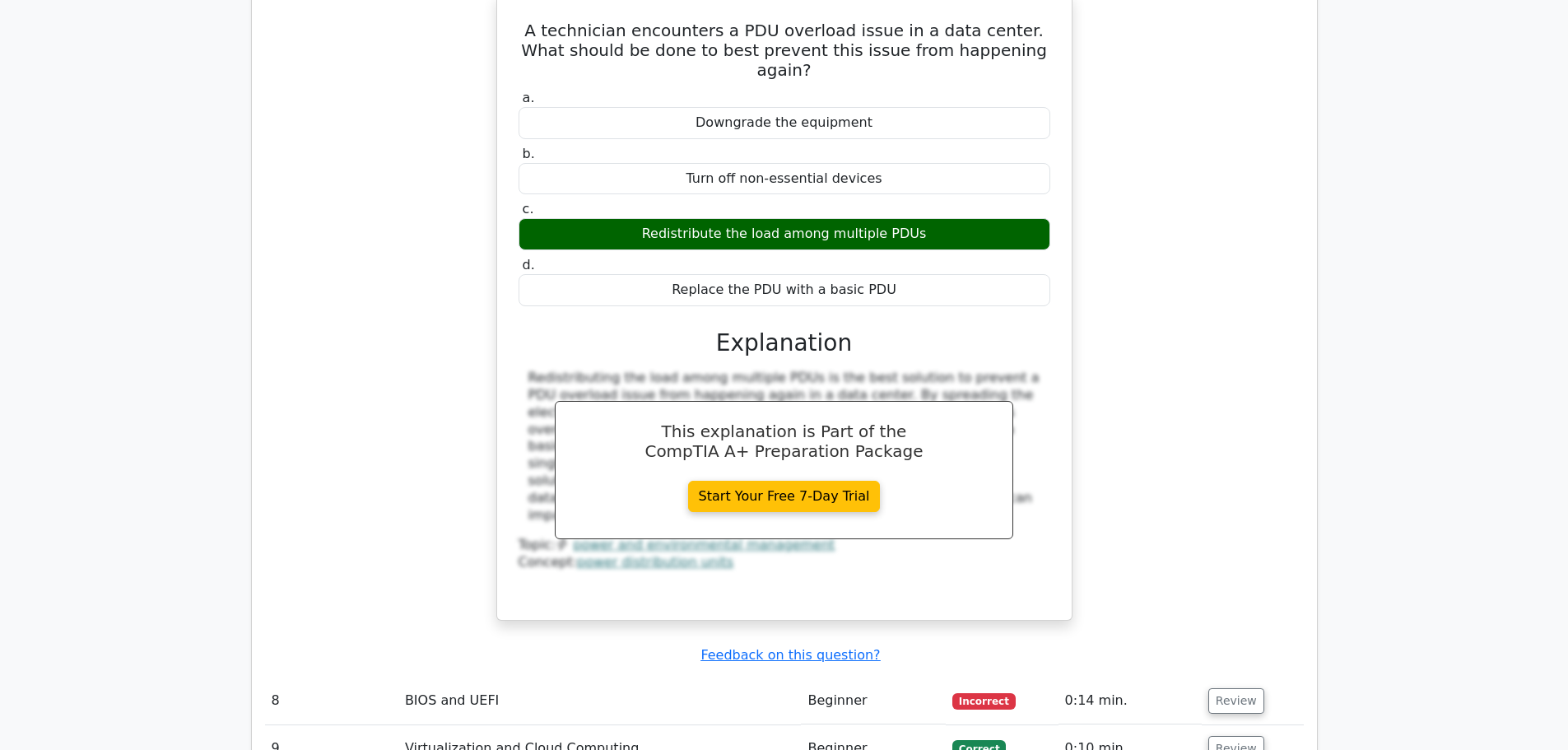
scroll to position [6091, 0]
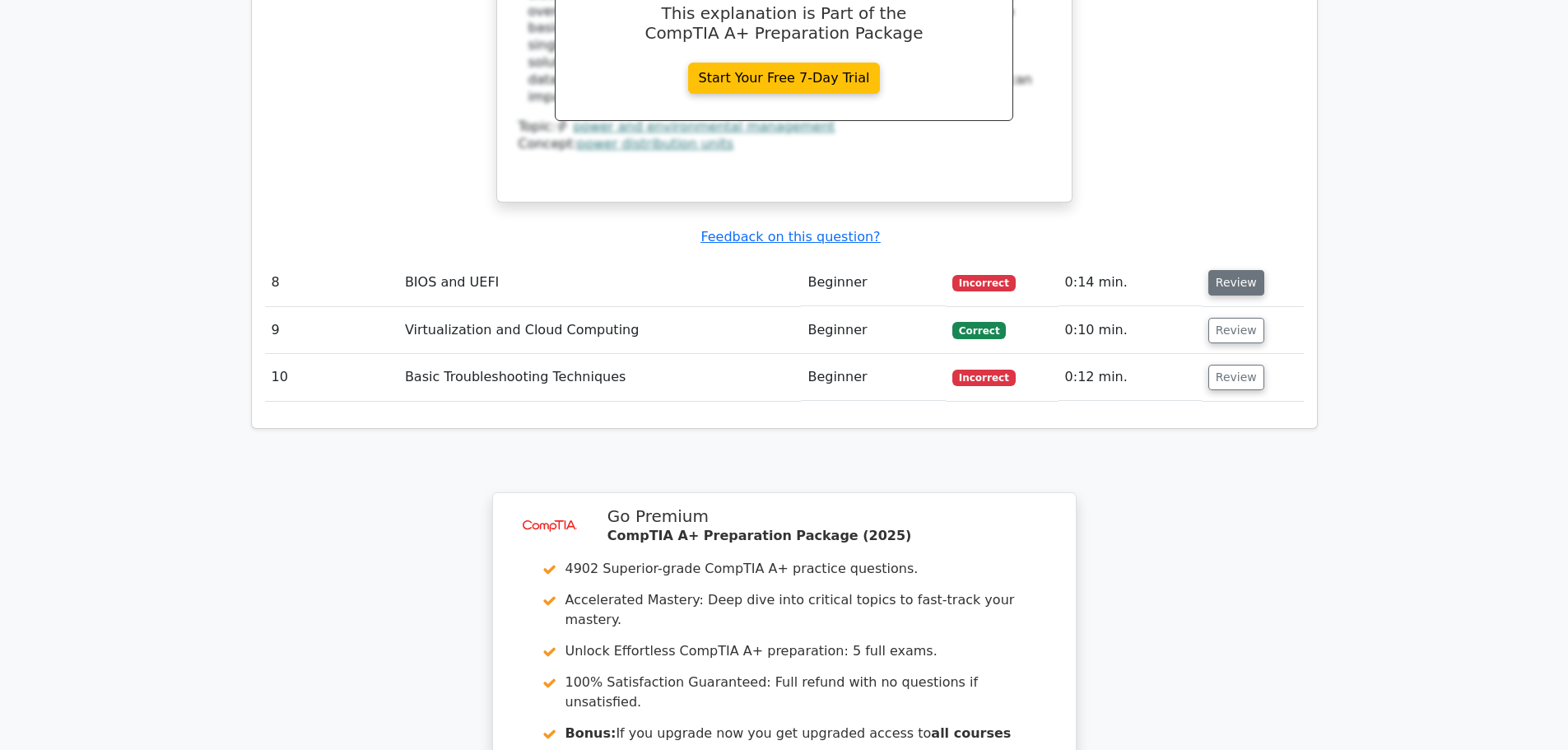
click at [1239, 270] on button "Review" at bounding box center [1236, 282] width 56 height 26
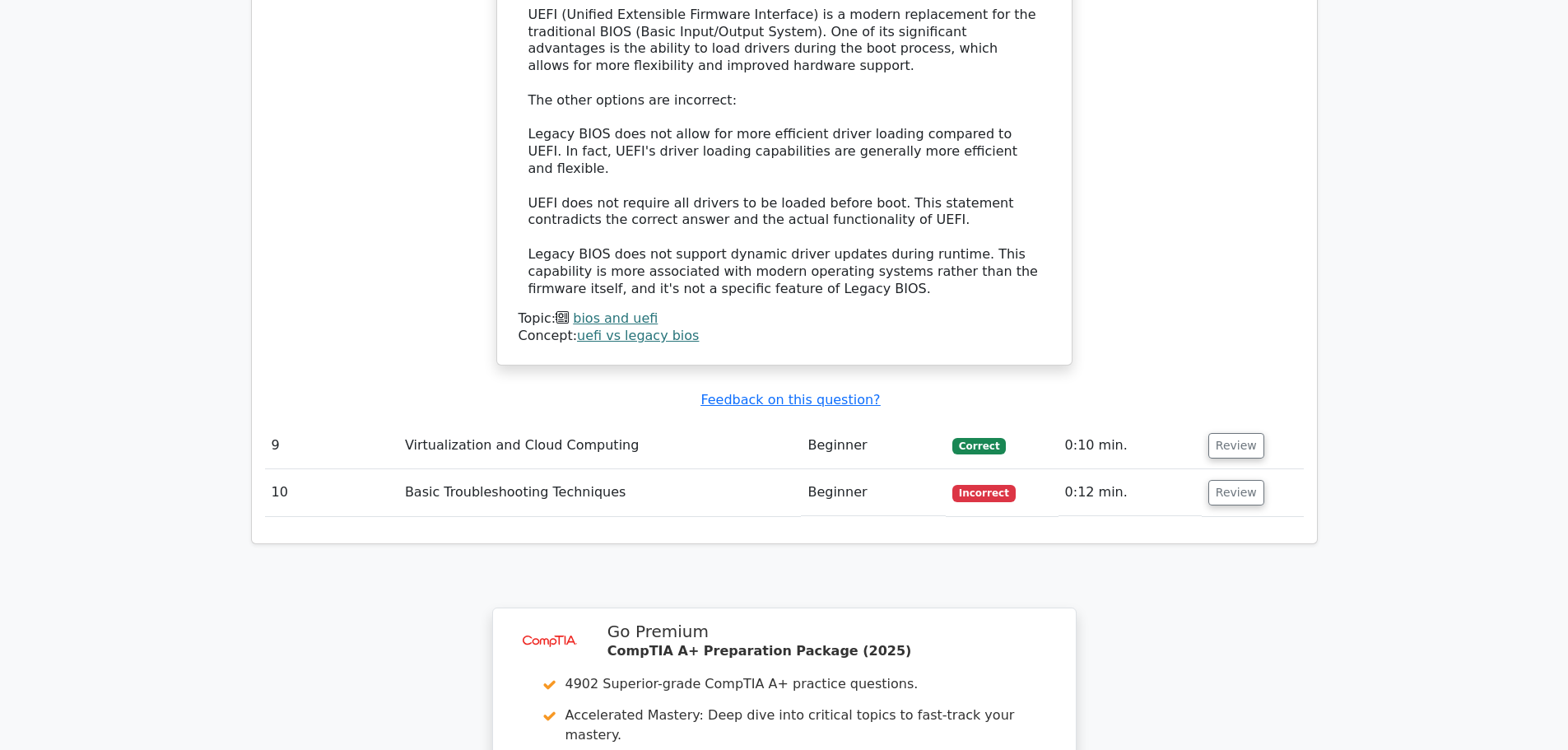
scroll to position [6832, 0]
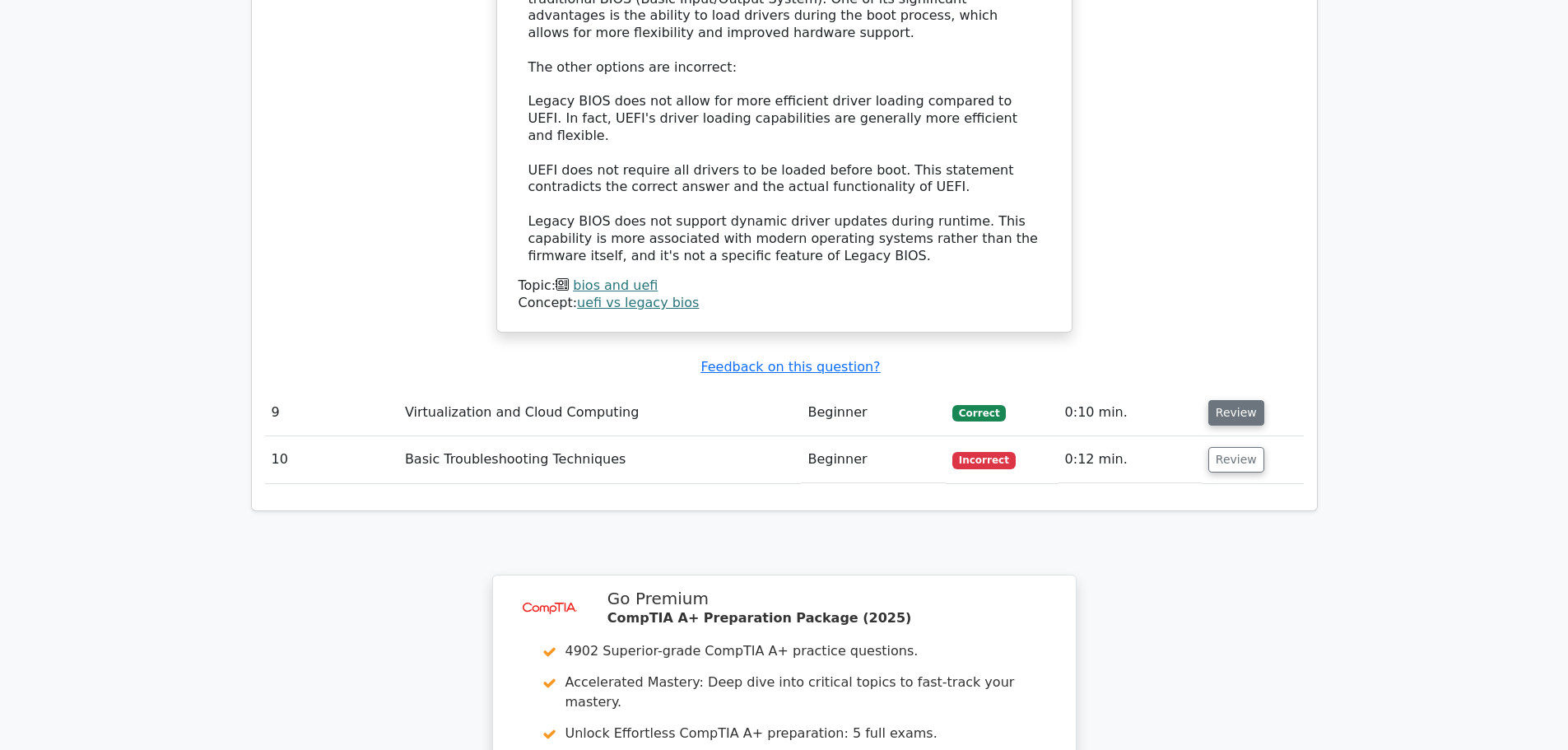
click at [1239, 400] on button "Review" at bounding box center [1236, 412] width 56 height 26
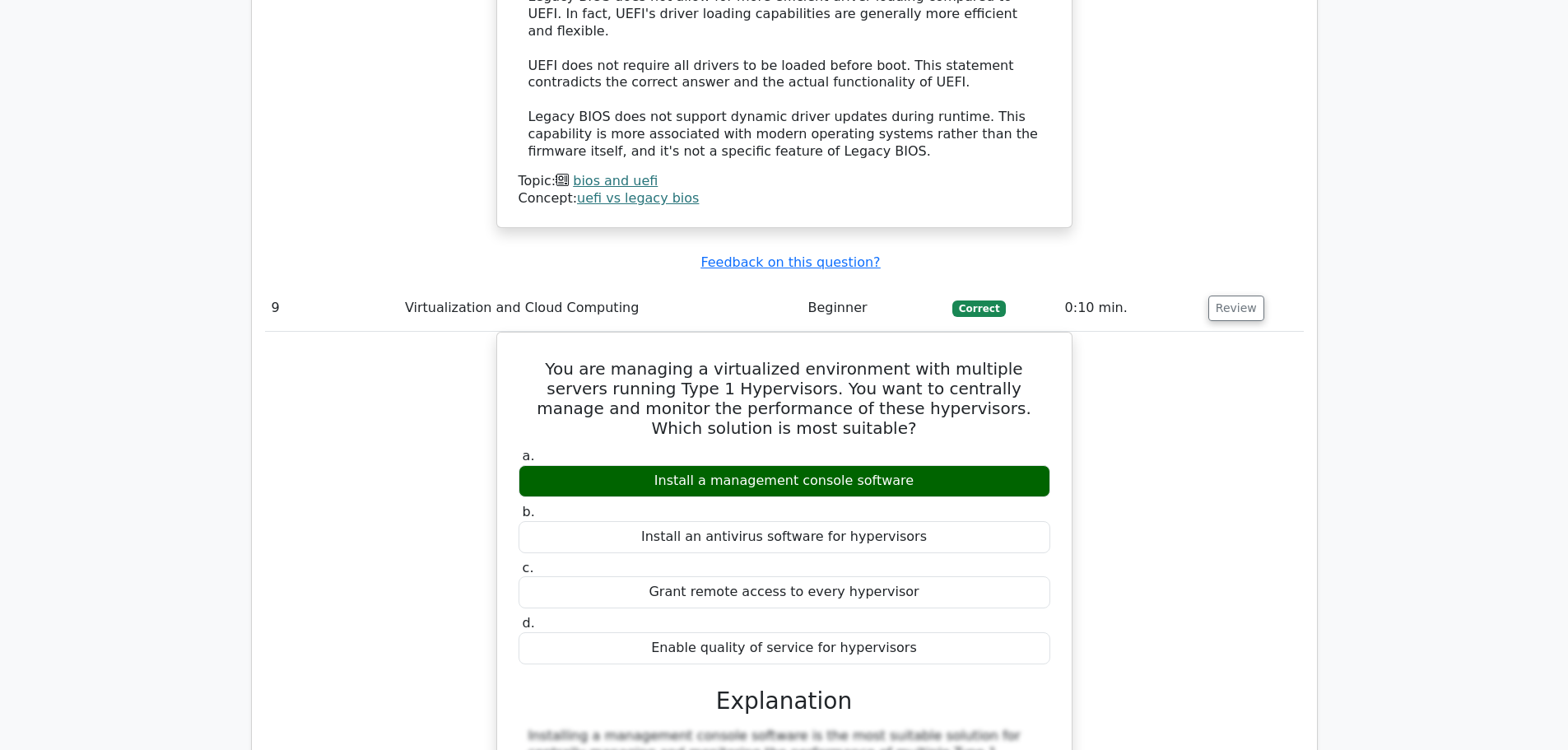
scroll to position [7573, 0]
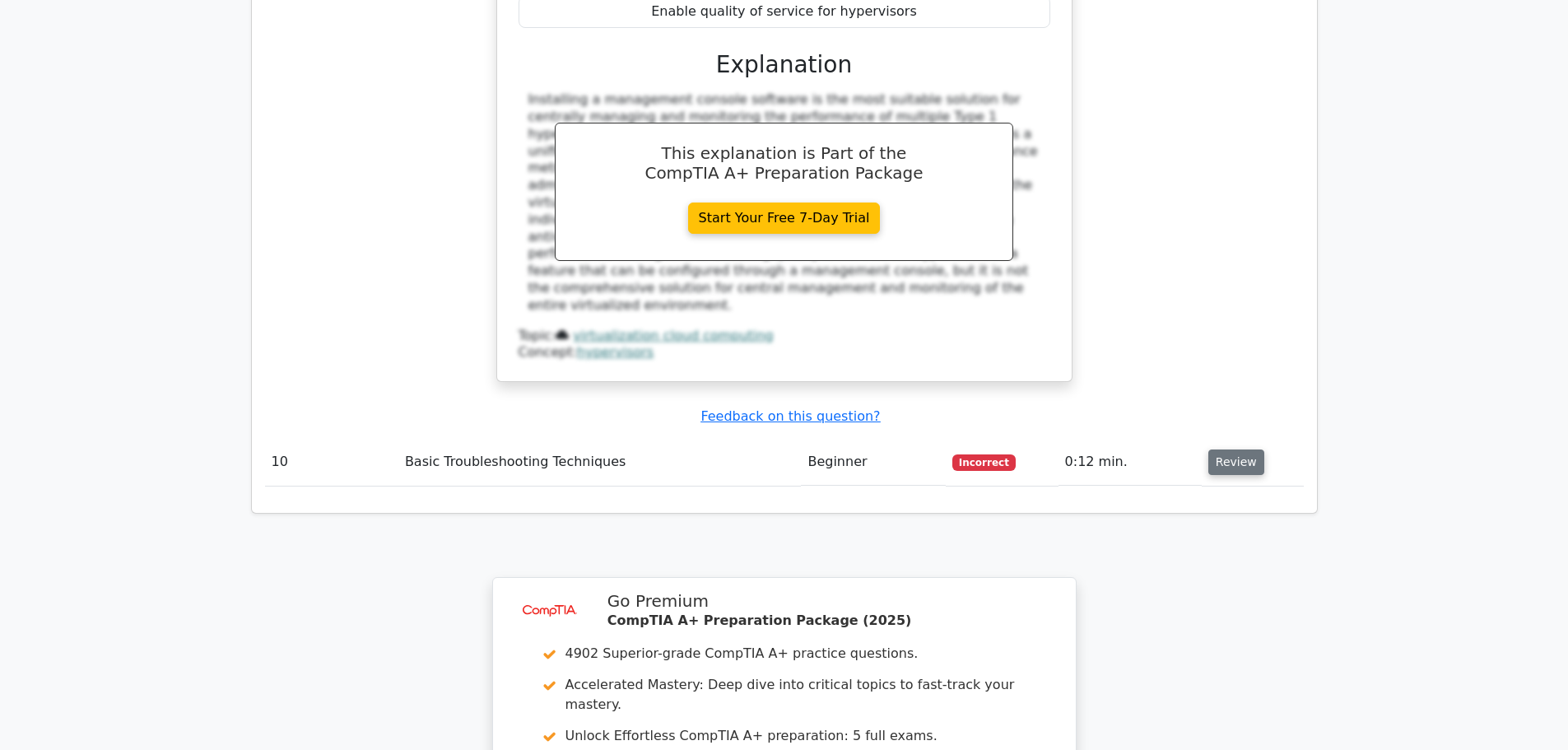
click at [1231, 449] on button "Review" at bounding box center [1236, 462] width 56 height 26
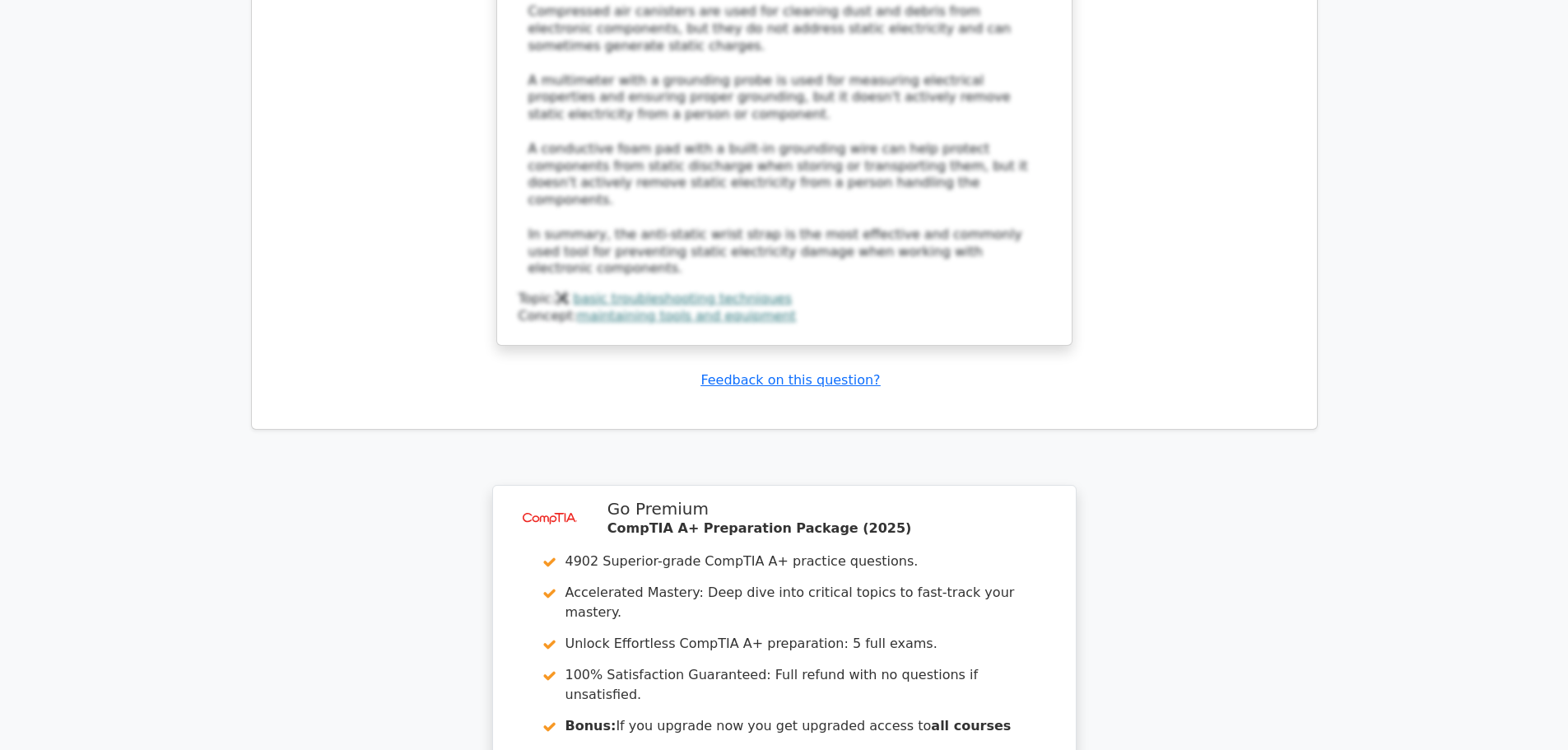
scroll to position [8808, 0]
